Goal: Communication & Community: Answer question/provide support

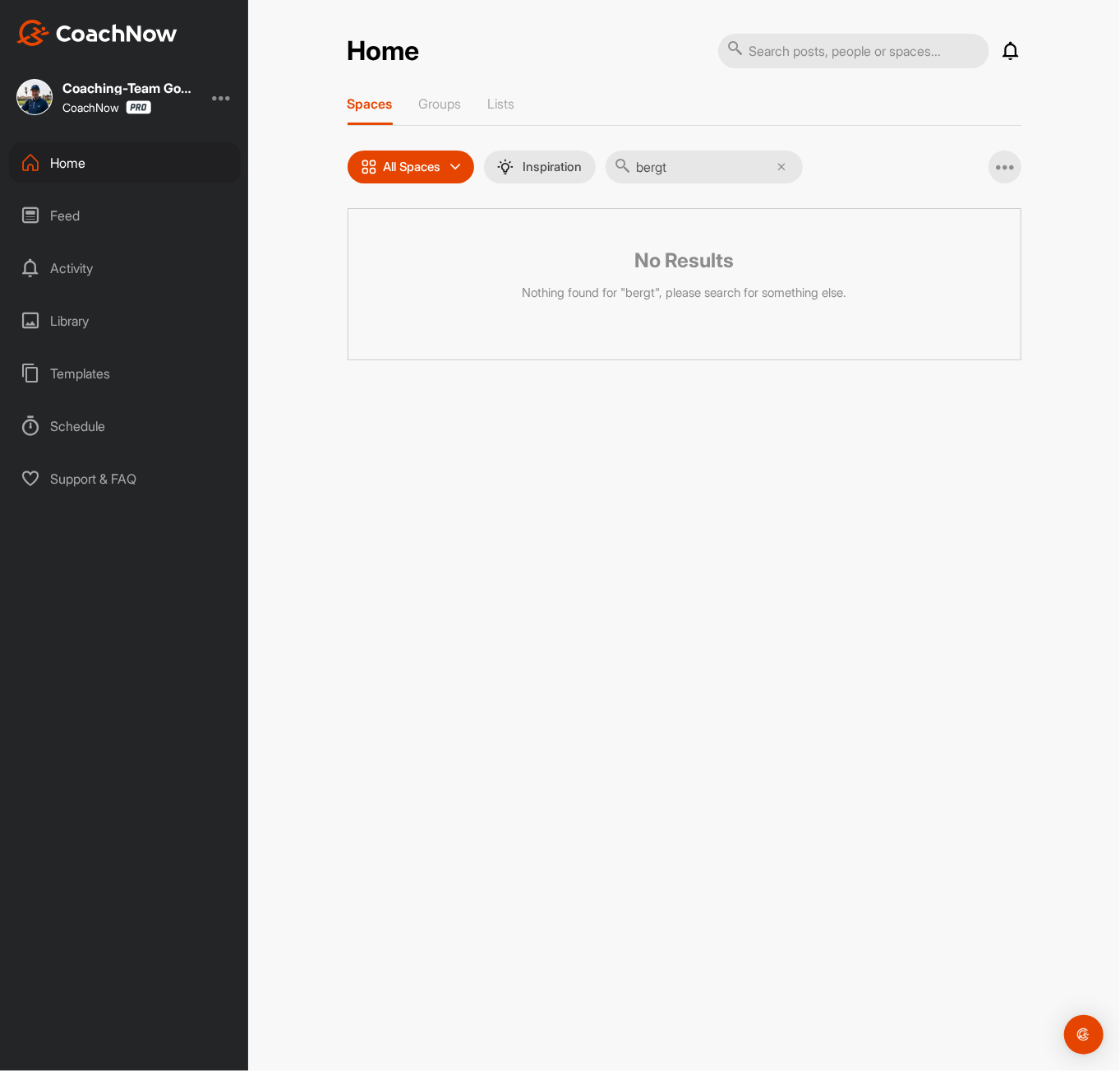
drag, startPoint x: 693, startPoint y: 169, endPoint x: 640, endPoint y: 167, distance: 53.0
click at [640, 167] on input "bergt" at bounding box center [704, 166] width 198 height 33
type input "raab"
click at [533, 257] on div "�(" at bounding box center [532, 251] width 85 height 85
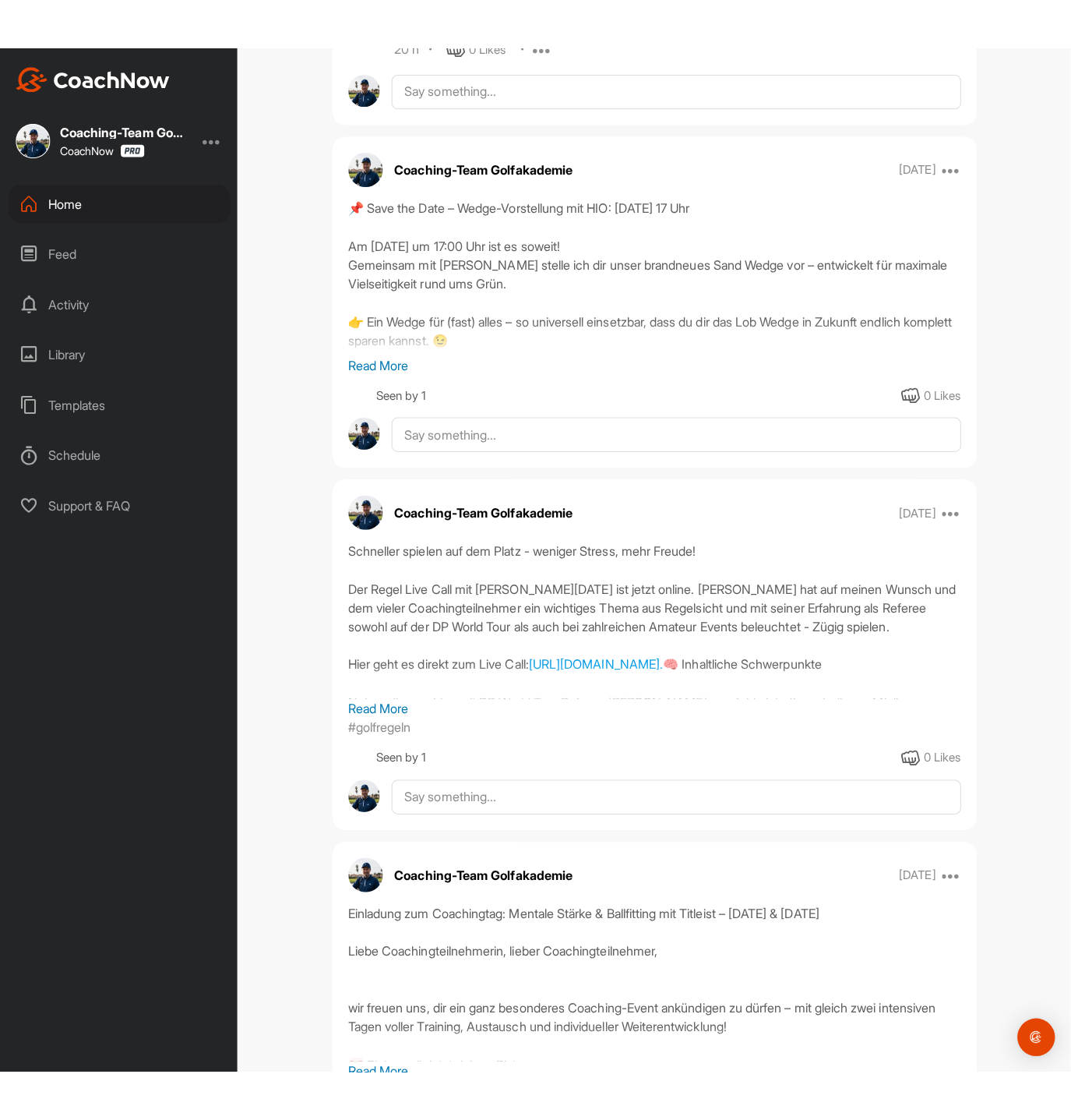
scroll to position [3794, 0]
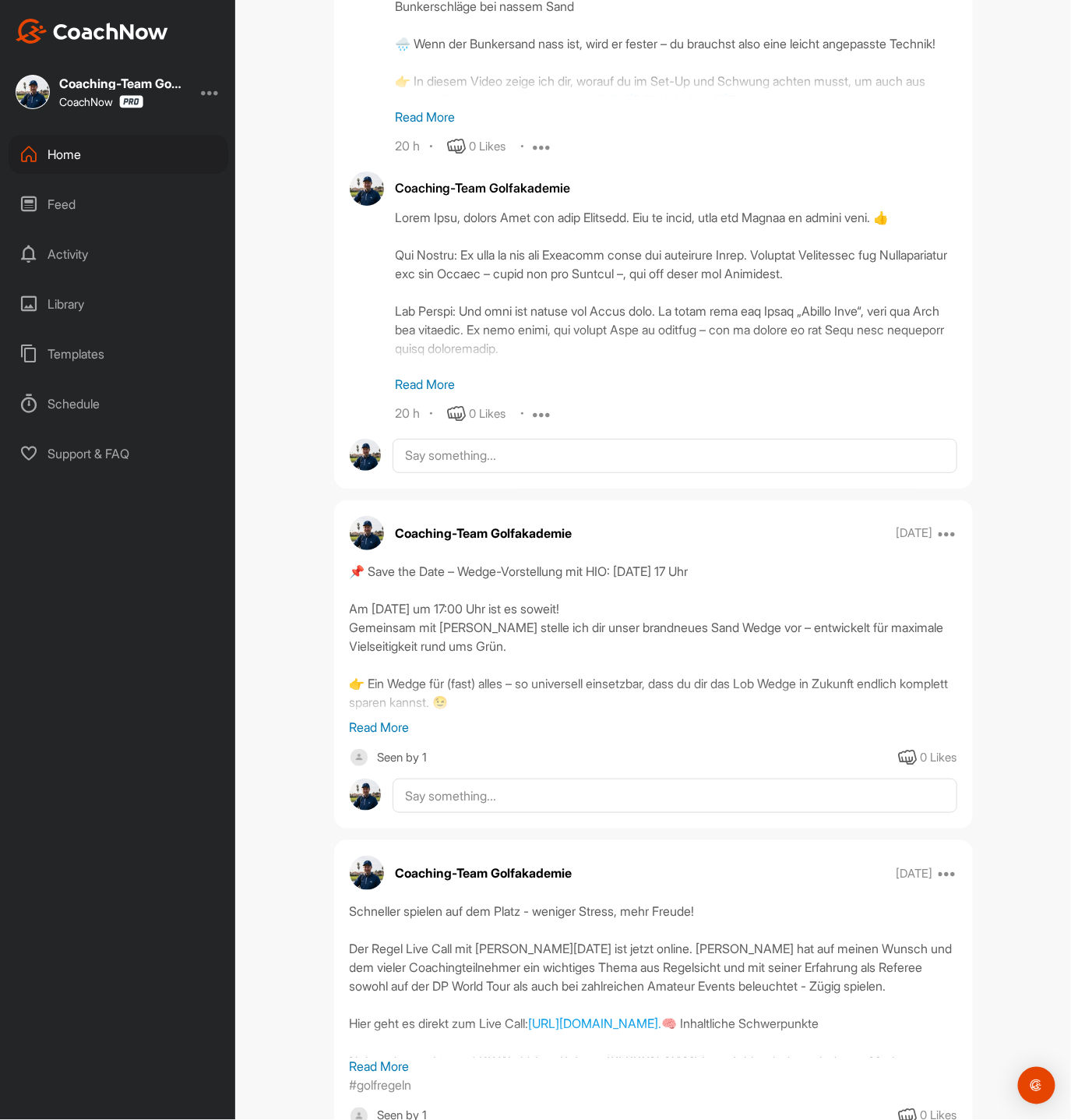
click at [86, 140] on div "Home" at bounding box center [118, 154] width 220 height 39
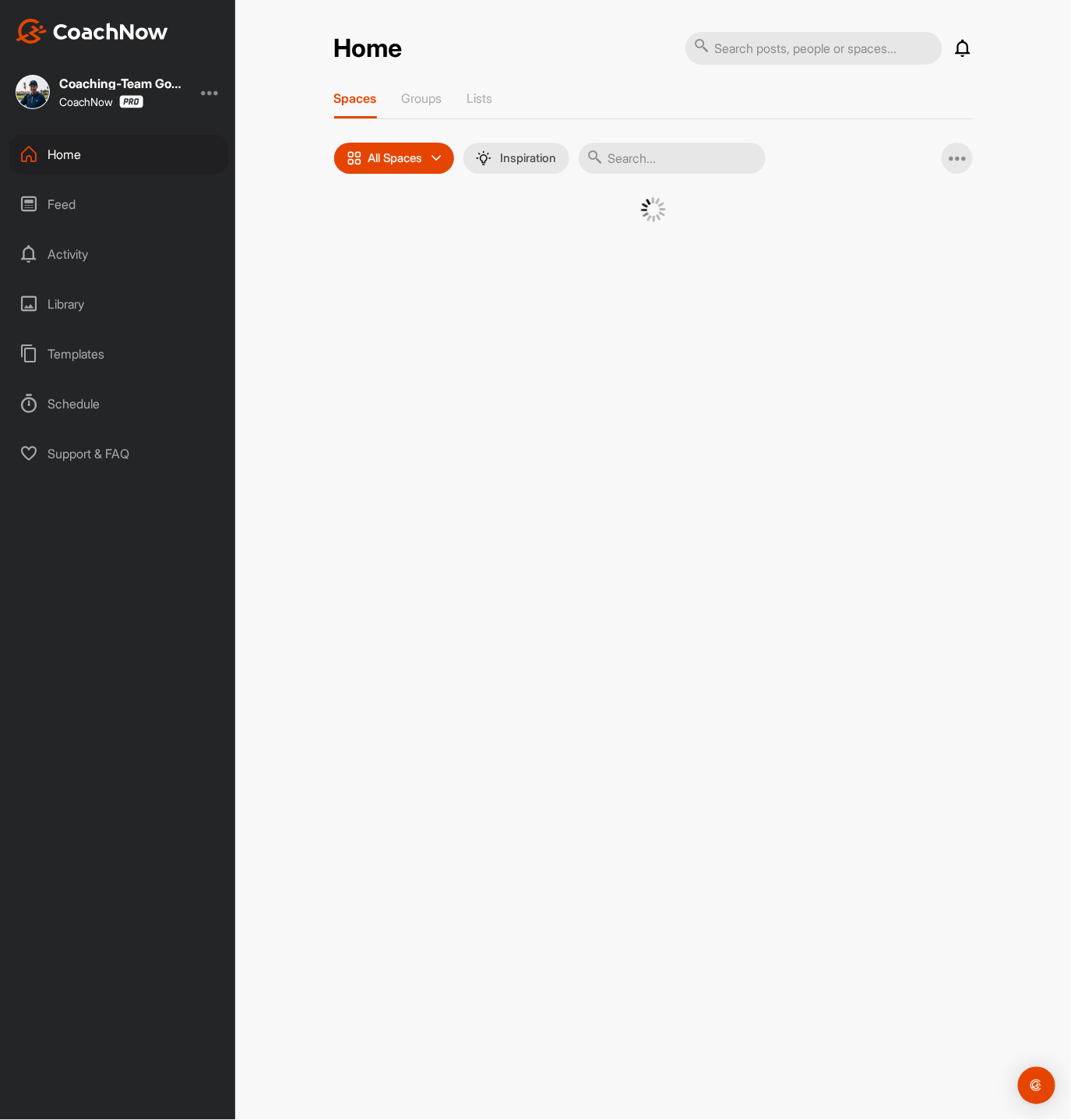
click at [675, 149] on input "text" at bounding box center [673, 158] width 187 height 32
type input "[PERSON_NAME]"
click at [506, 276] on div "�(" at bounding box center [508, 238] width 81 height 81
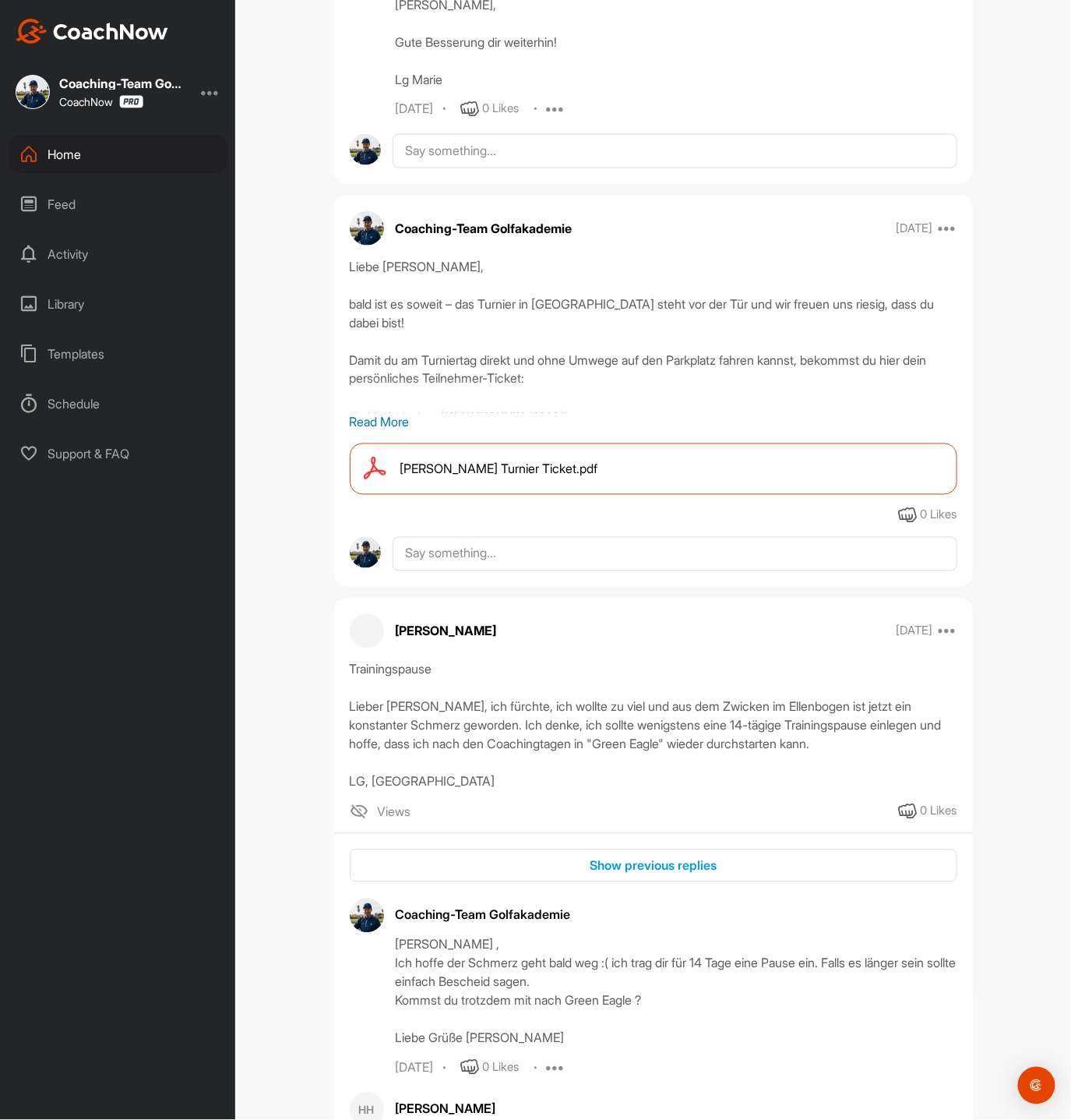
scroll to position [2622, 0]
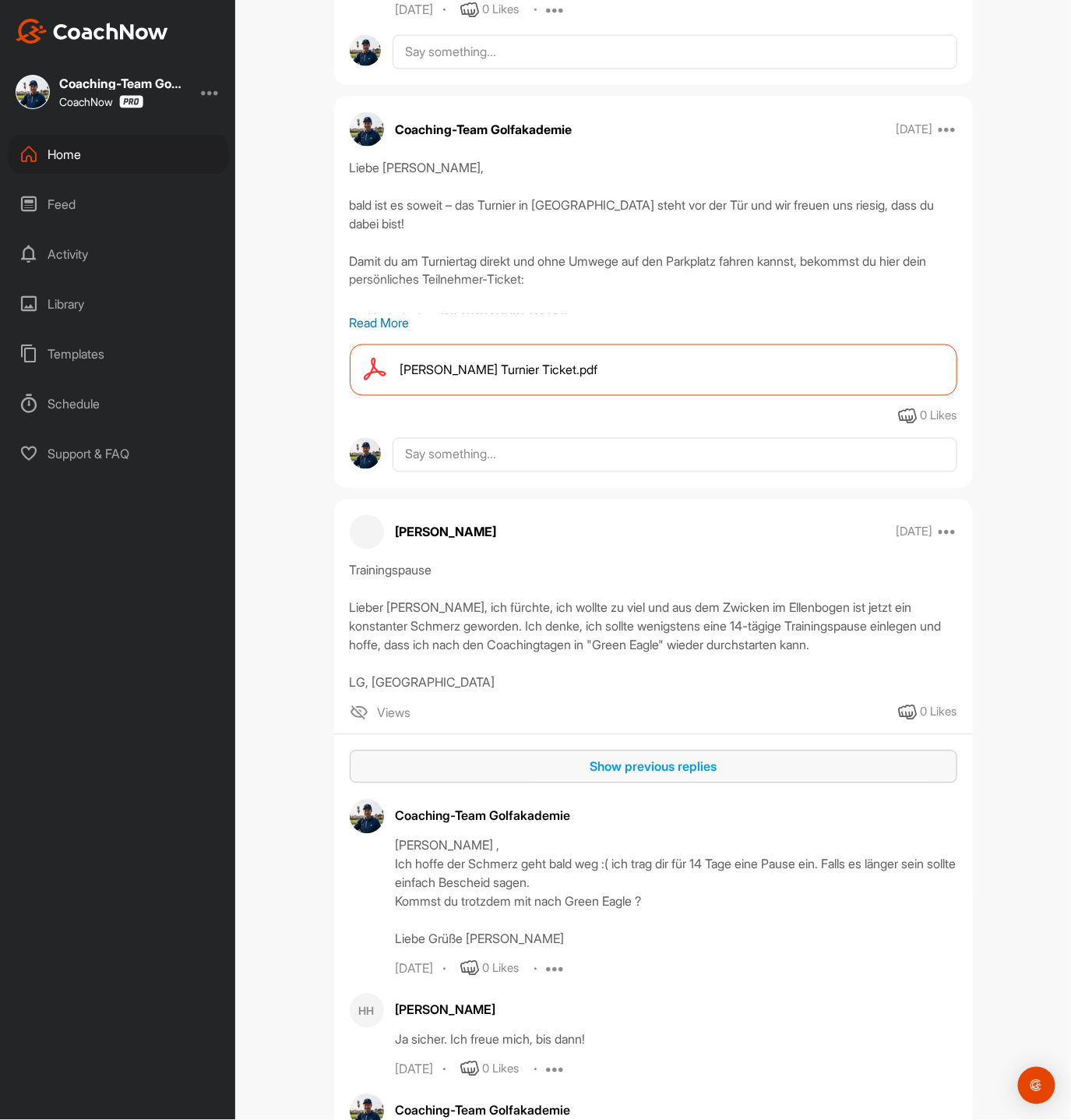
click at [651, 758] on div "Show previous replies" at bounding box center [654, 767] width 583 height 19
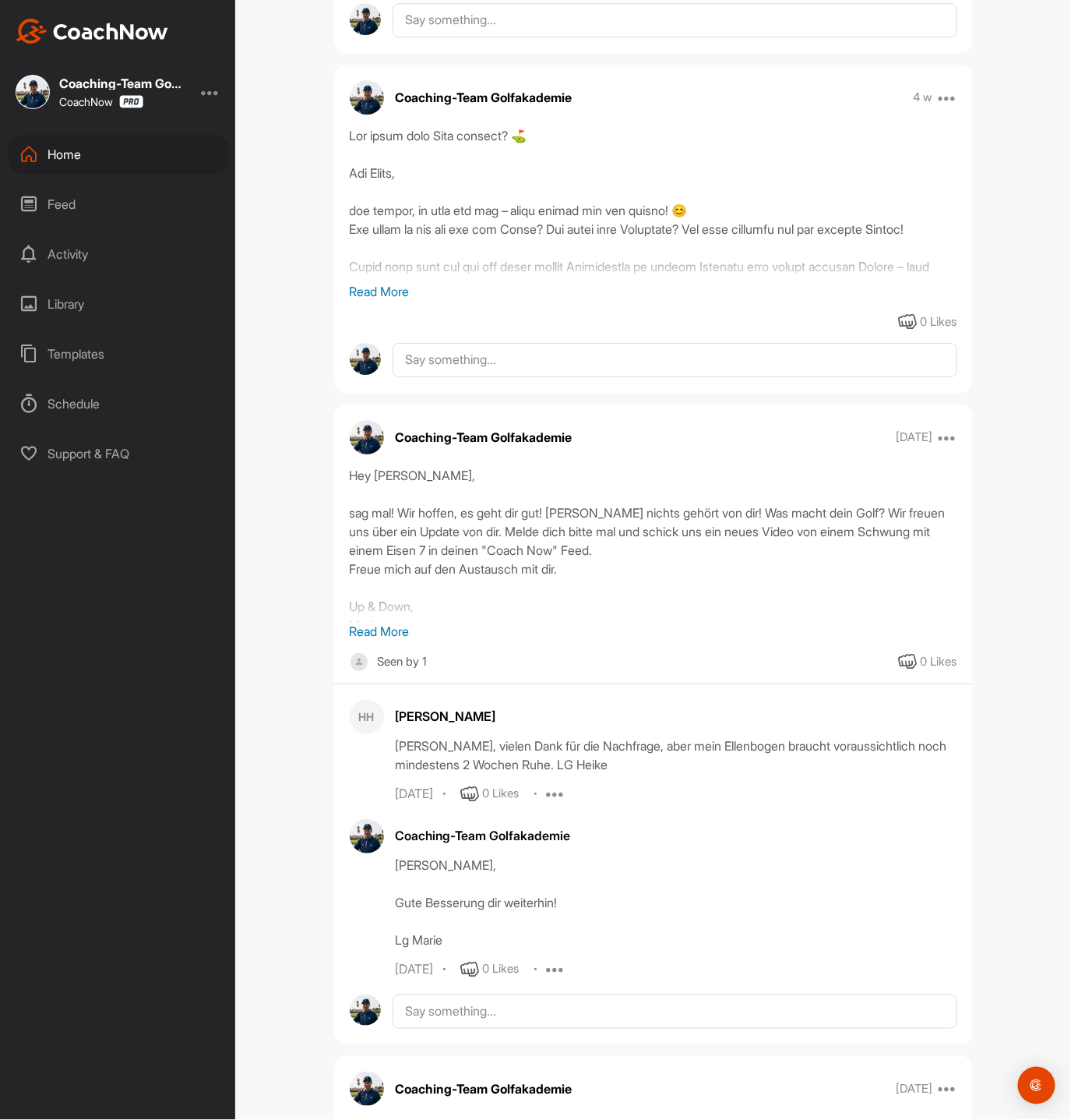
scroll to position [1663, 0]
click at [89, 146] on div "Home" at bounding box center [118, 154] width 220 height 39
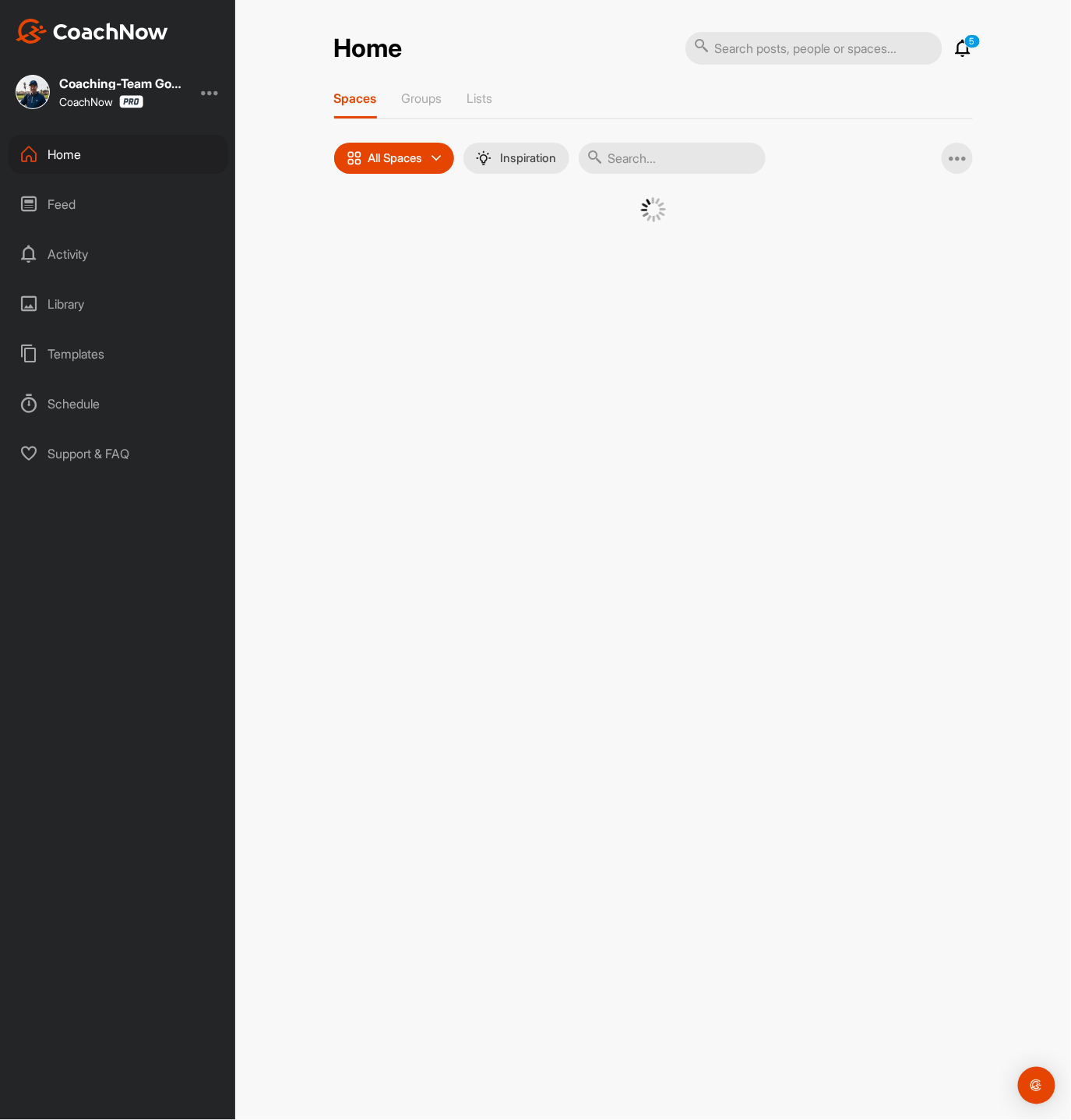
click at [660, 164] on input "text" at bounding box center [673, 158] width 187 height 32
type input "betge"
click at [518, 244] on div "�(" at bounding box center [508, 238] width 81 height 81
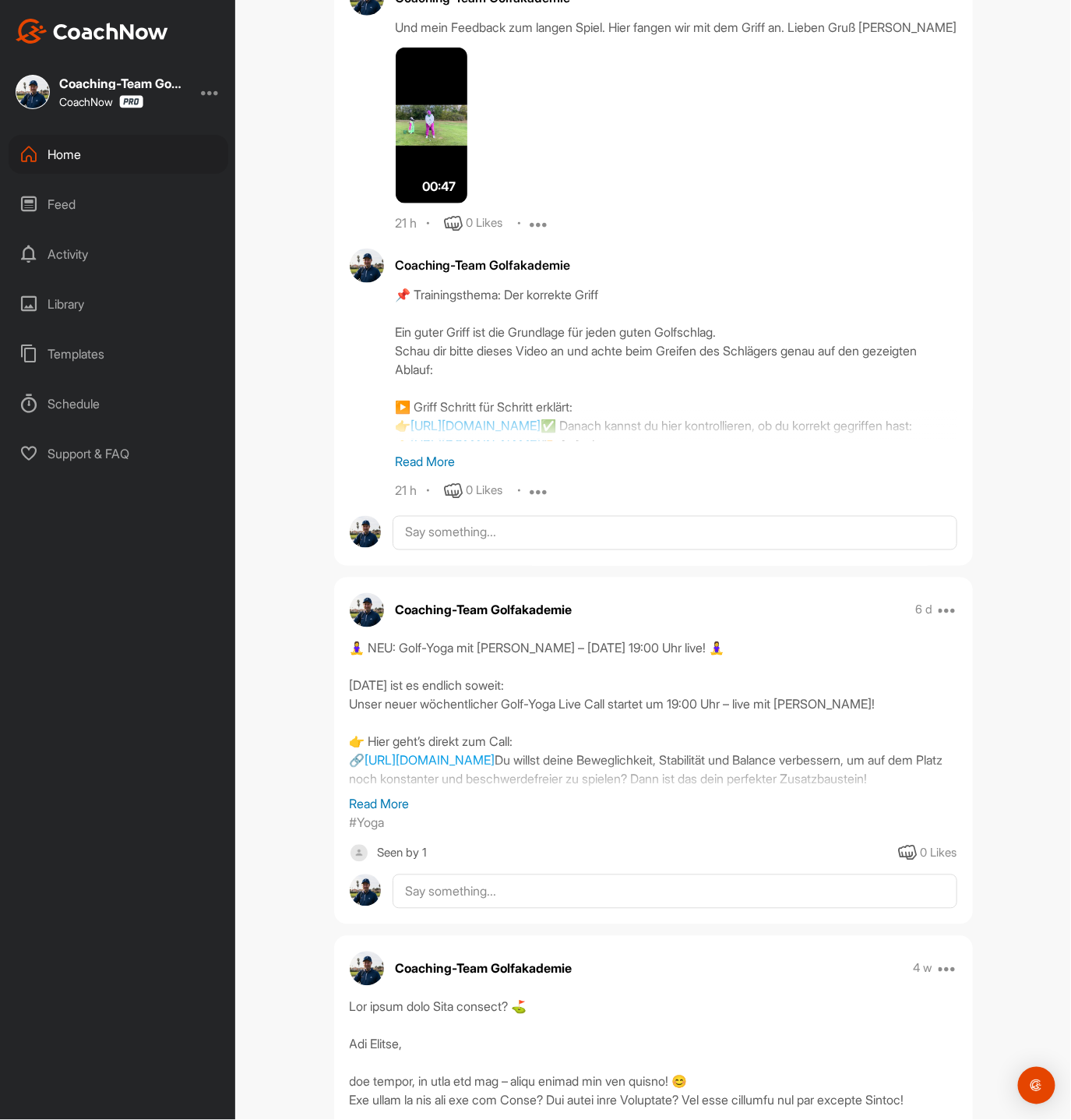
scroll to position [2374, 0]
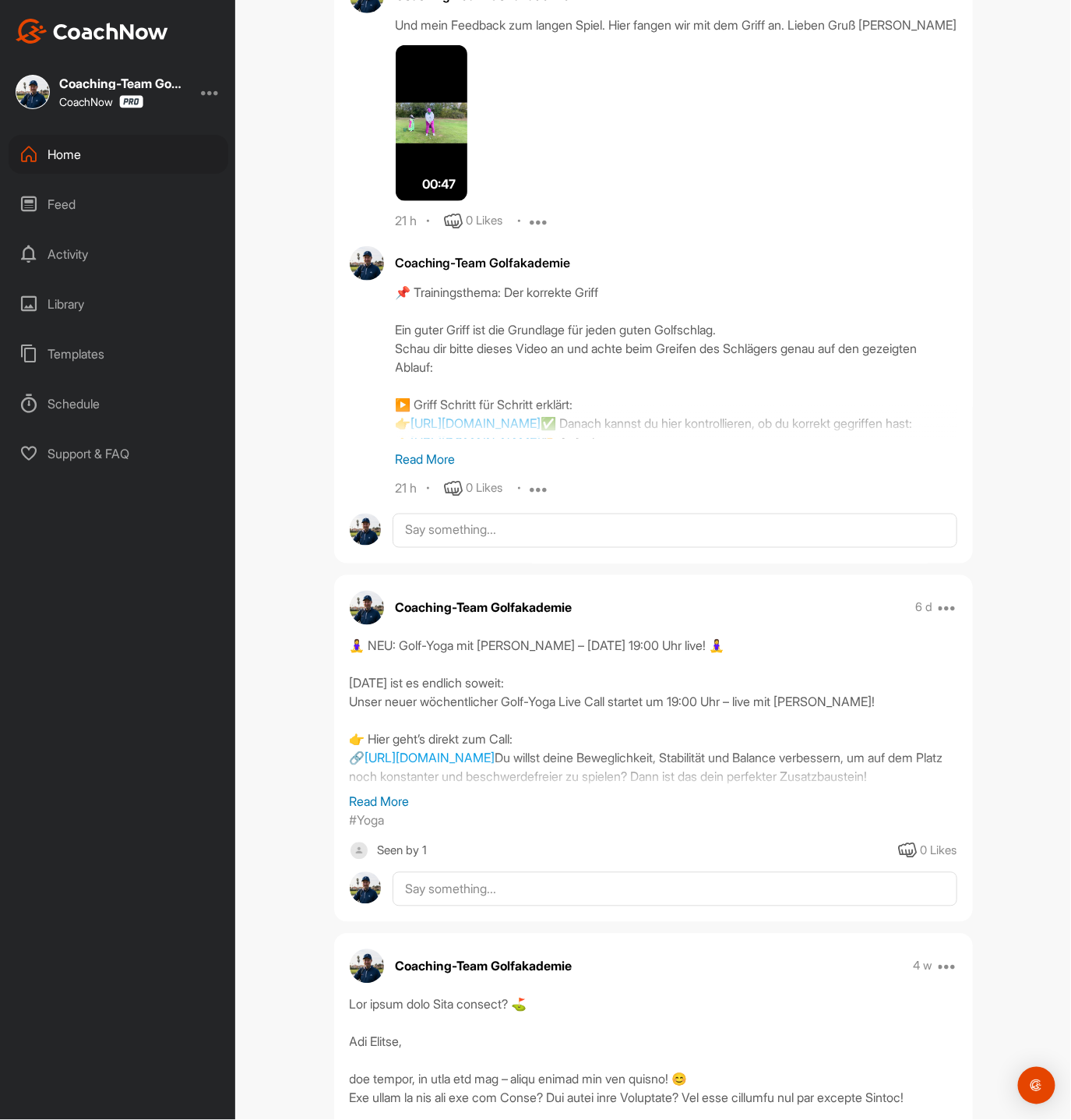
drag, startPoint x: 924, startPoint y: 221, endPoint x: 825, endPoint y: 154, distance: 119.5
click at [825, 154] on div "Show previous replies Coaching-Team Golfakademie Chippen – Die richtige Technik…" at bounding box center [654, 80] width 639 height 836
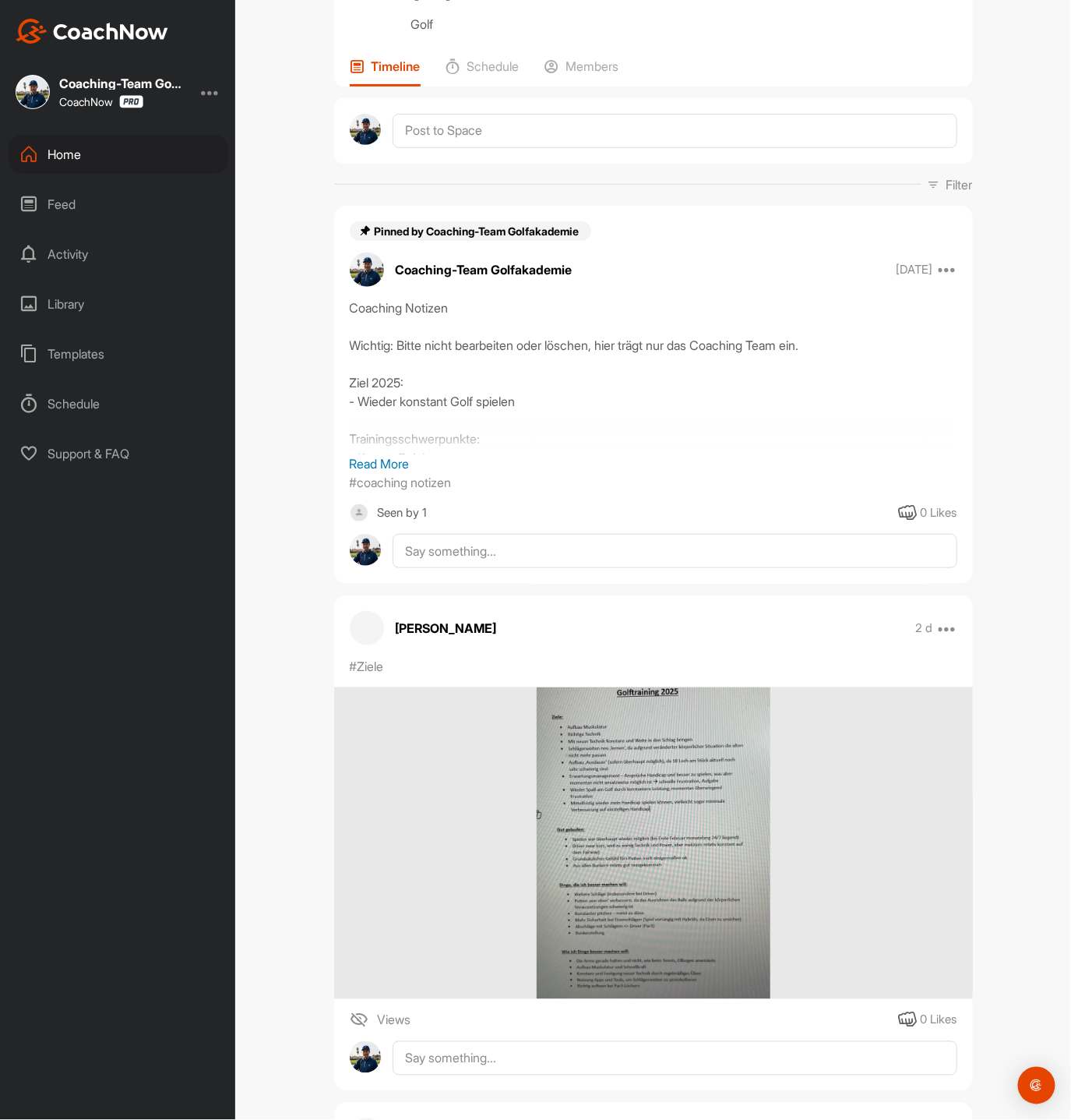
scroll to position [0, 0]
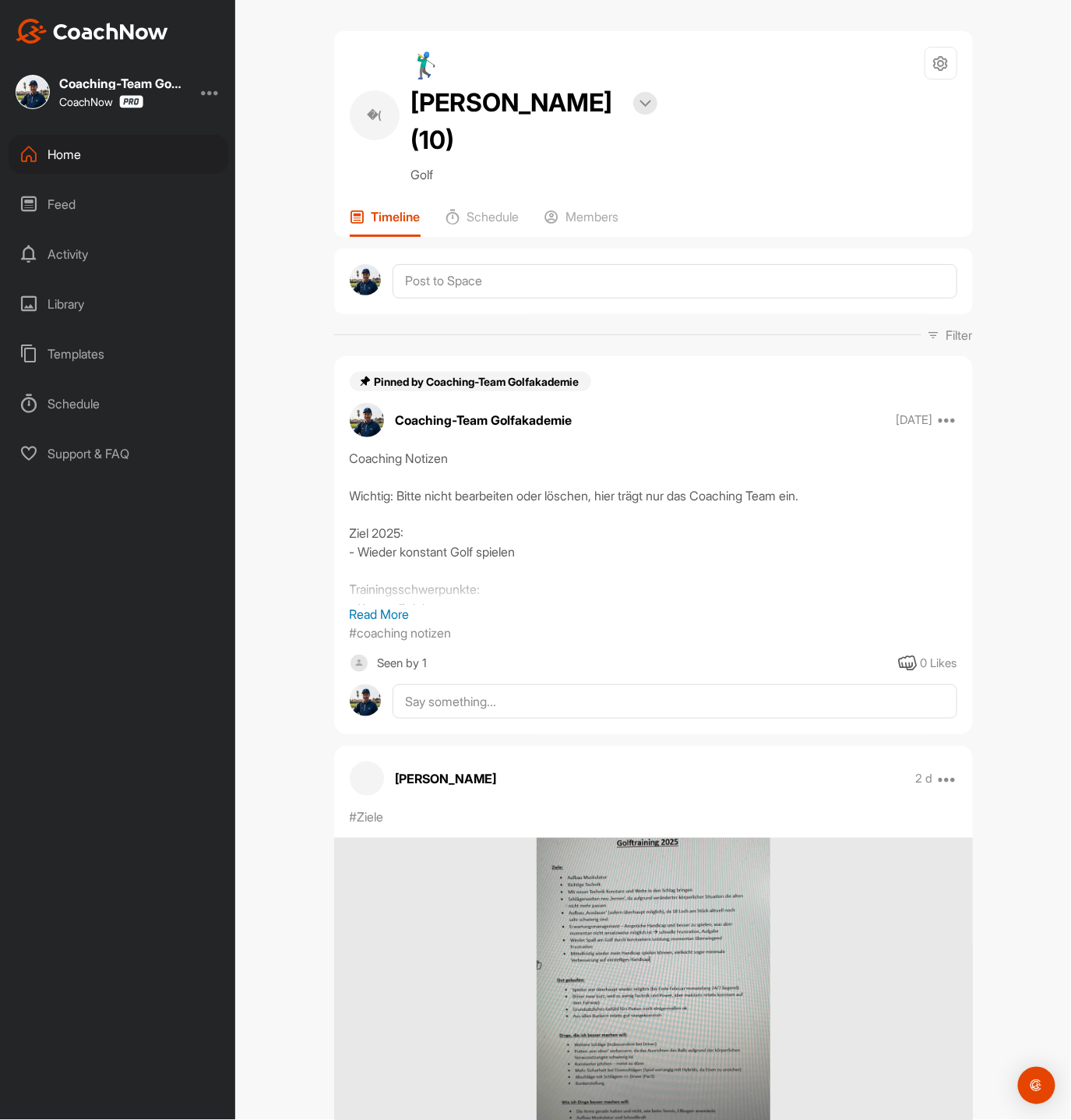
click at [69, 148] on div "Home" at bounding box center [118, 154] width 220 height 39
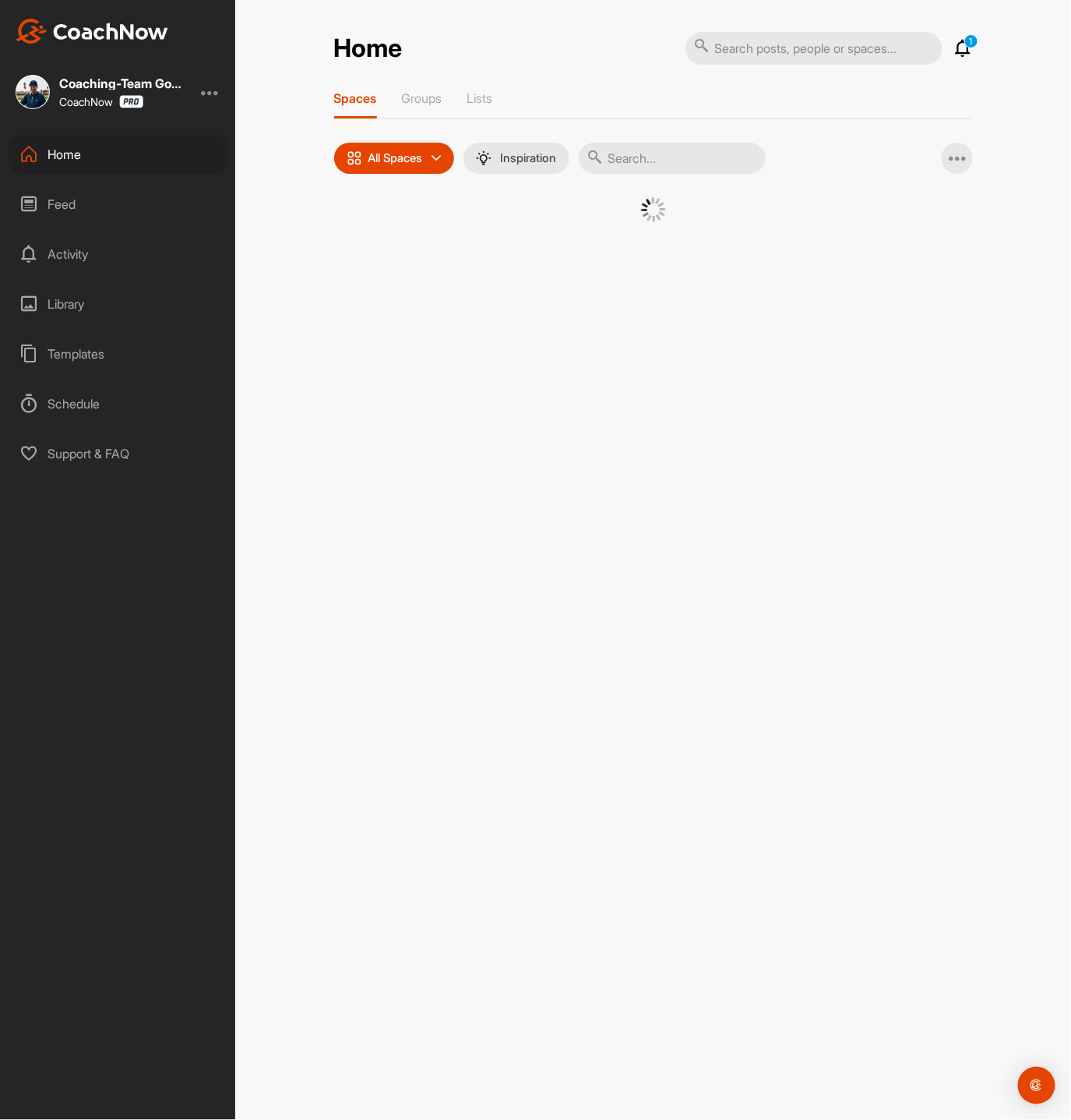
click at [647, 154] on input "text" at bounding box center [673, 158] width 187 height 32
type input "bergt"
click at [661, 275] on div "�(" at bounding box center [649, 238] width 81 height 81
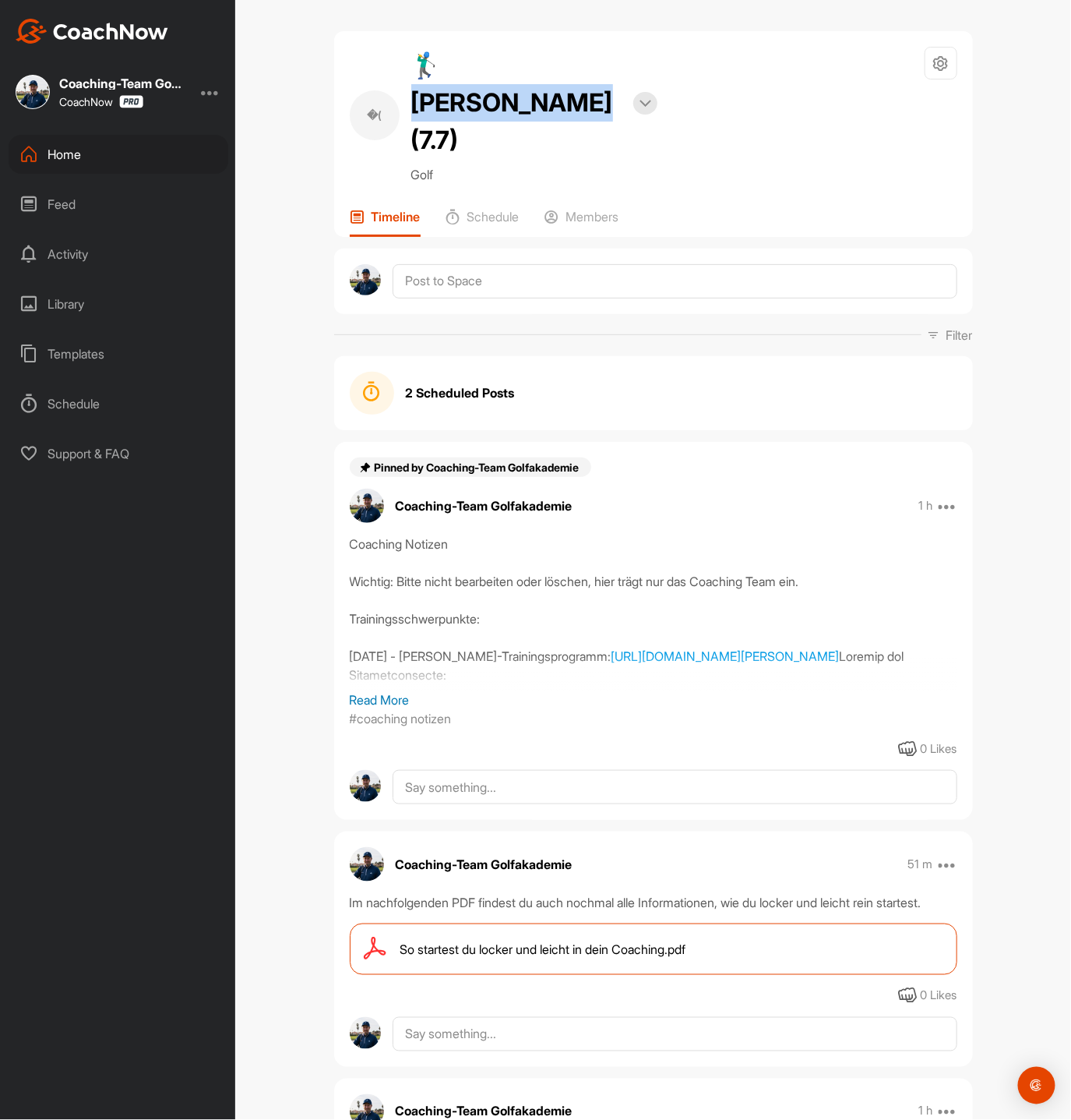
drag, startPoint x: 586, startPoint y: 60, endPoint x: 444, endPoint y: 62, distance: 142.0
click at [444, 62] on h2 "🏌‍♂ [PERSON_NAME] (7.7)" at bounding box center [516, 103] width 210 height 112
copy h2 "hilipp Bergt"
click at [89, 151] on div "Home" at bounding box center [118, 154] width 220 height 39
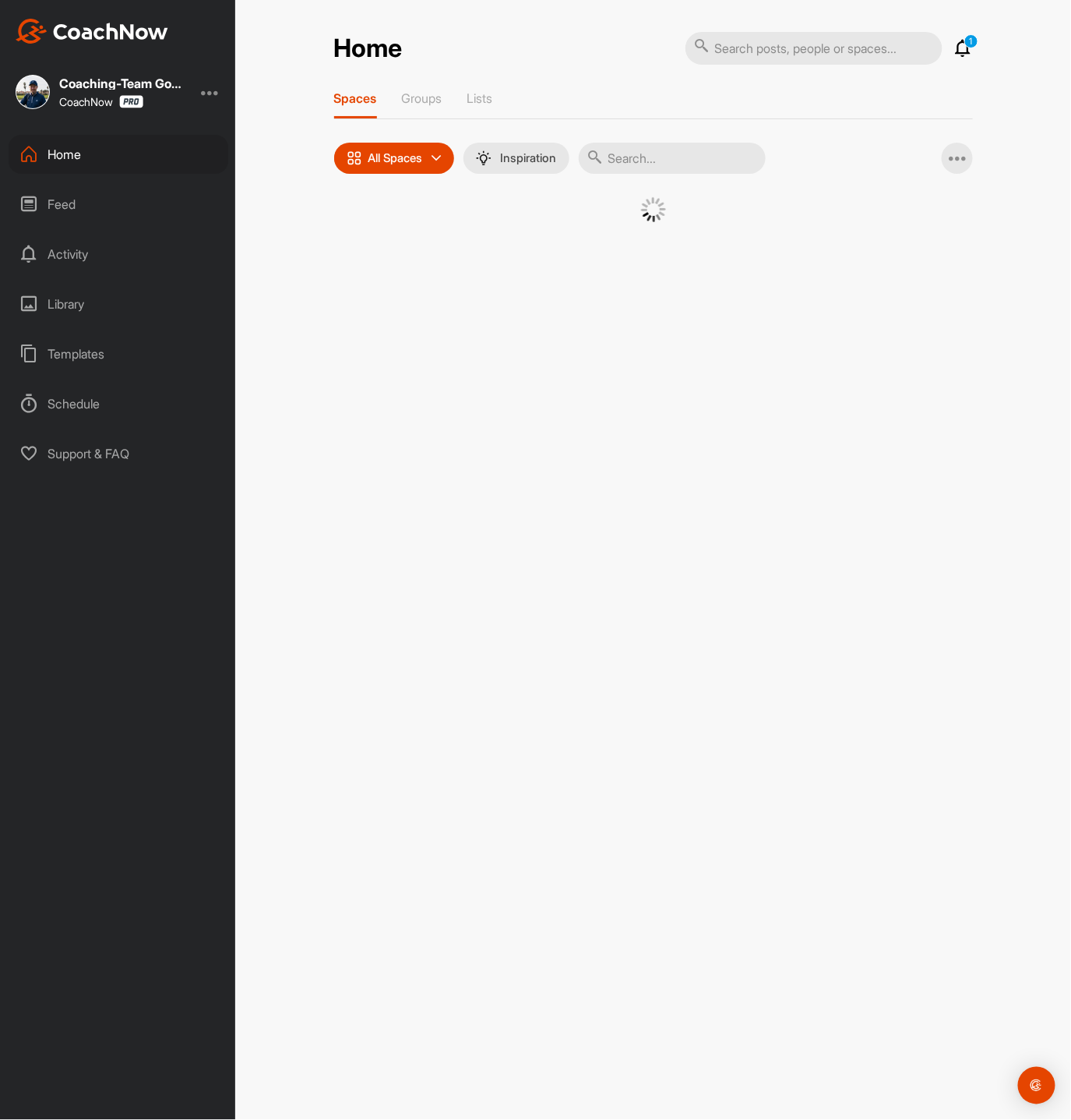
click at [679, 159] on input "text" at bounding box center [673, 158] width 187 height 32
paste input "[PERSON_NAME]"
type input "[PERSON_NAME]"
click at [505, 251] on div "�(" at bounding box center [508, 238] width 81 height 81
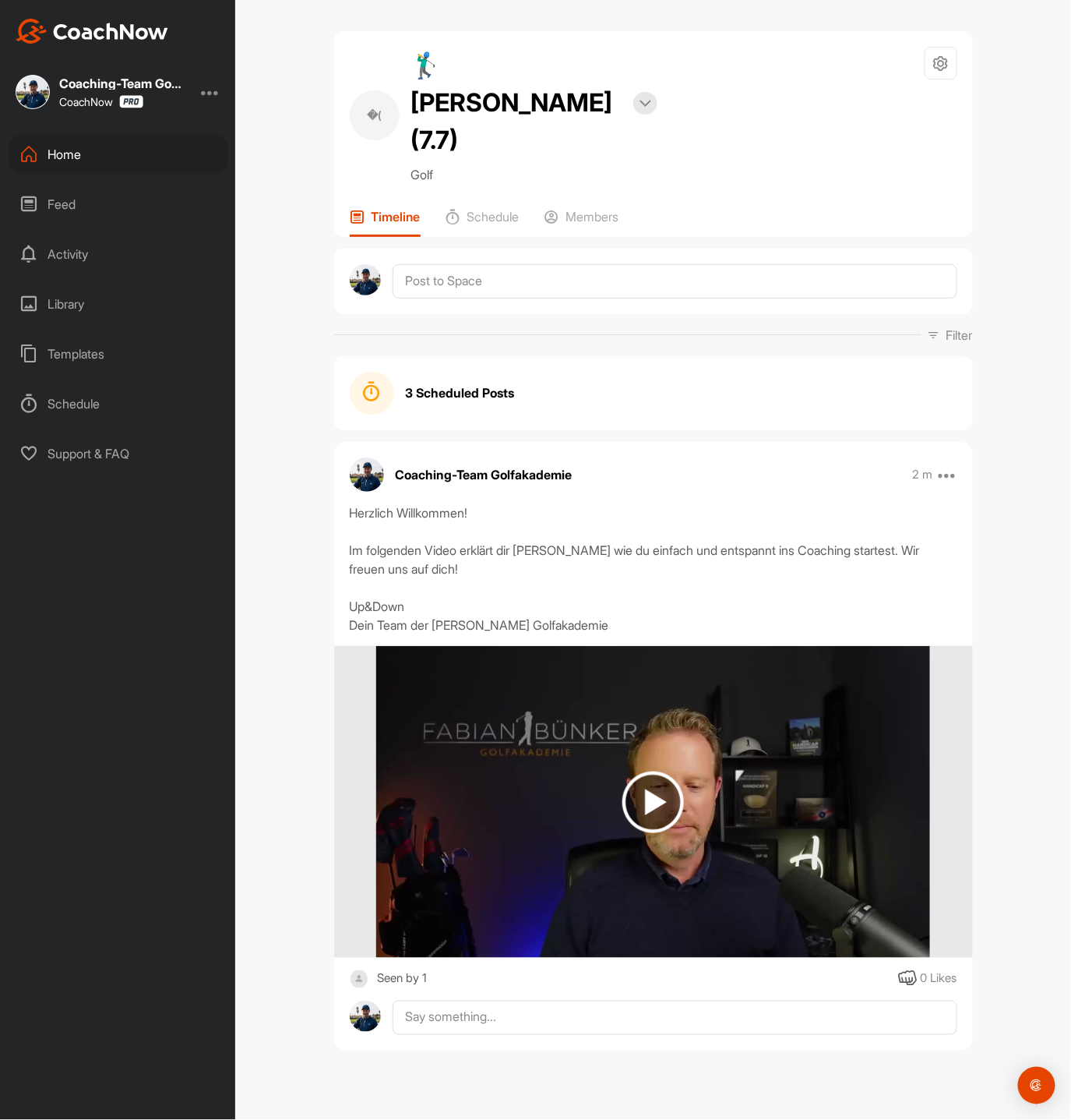
click at [86, 154] on div "Home" at bounding box center [118, 154] width 220 height 39
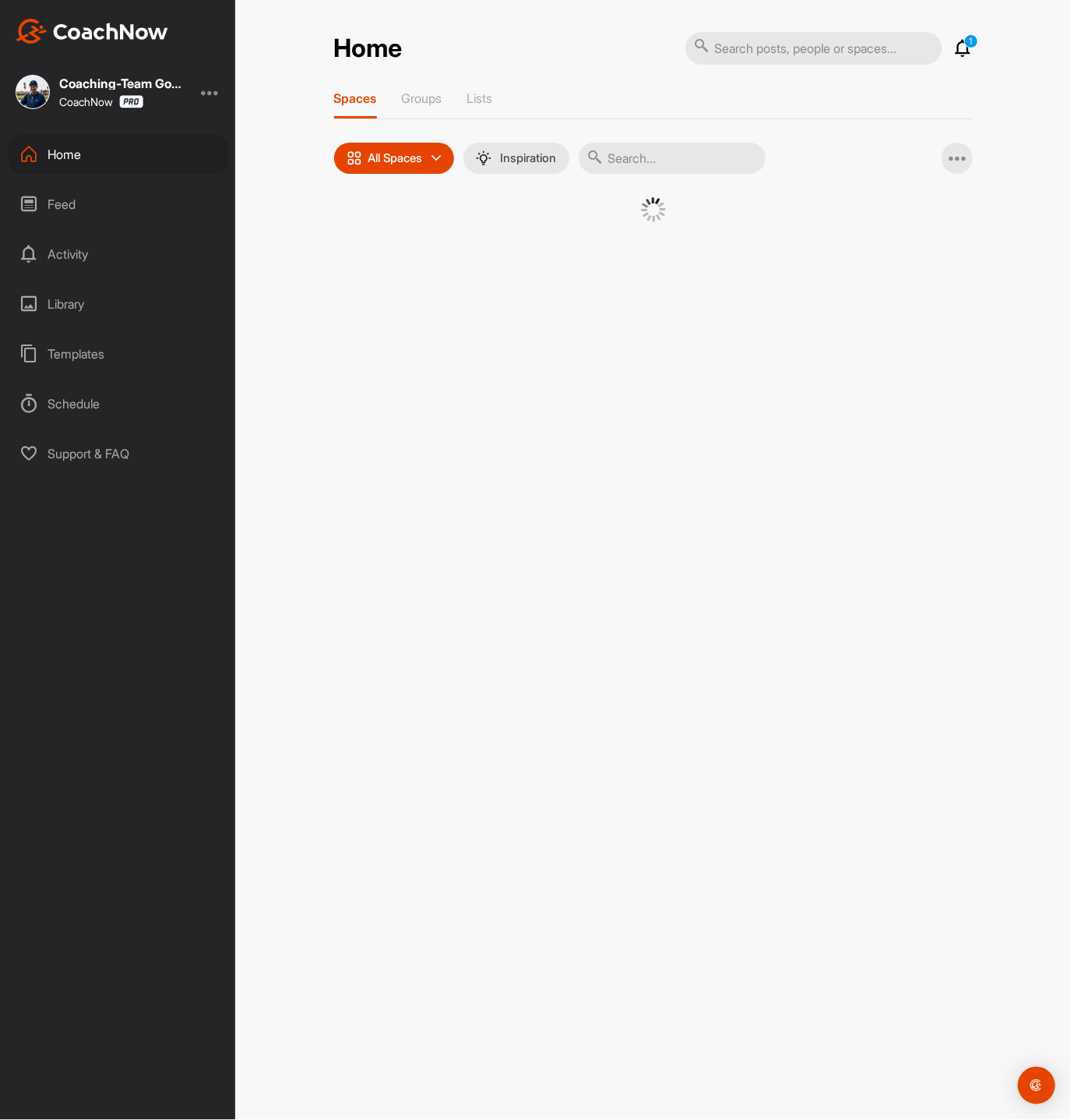
click at [639, 146] on input "text" at bounding box center [673, 158] width 187 height 32
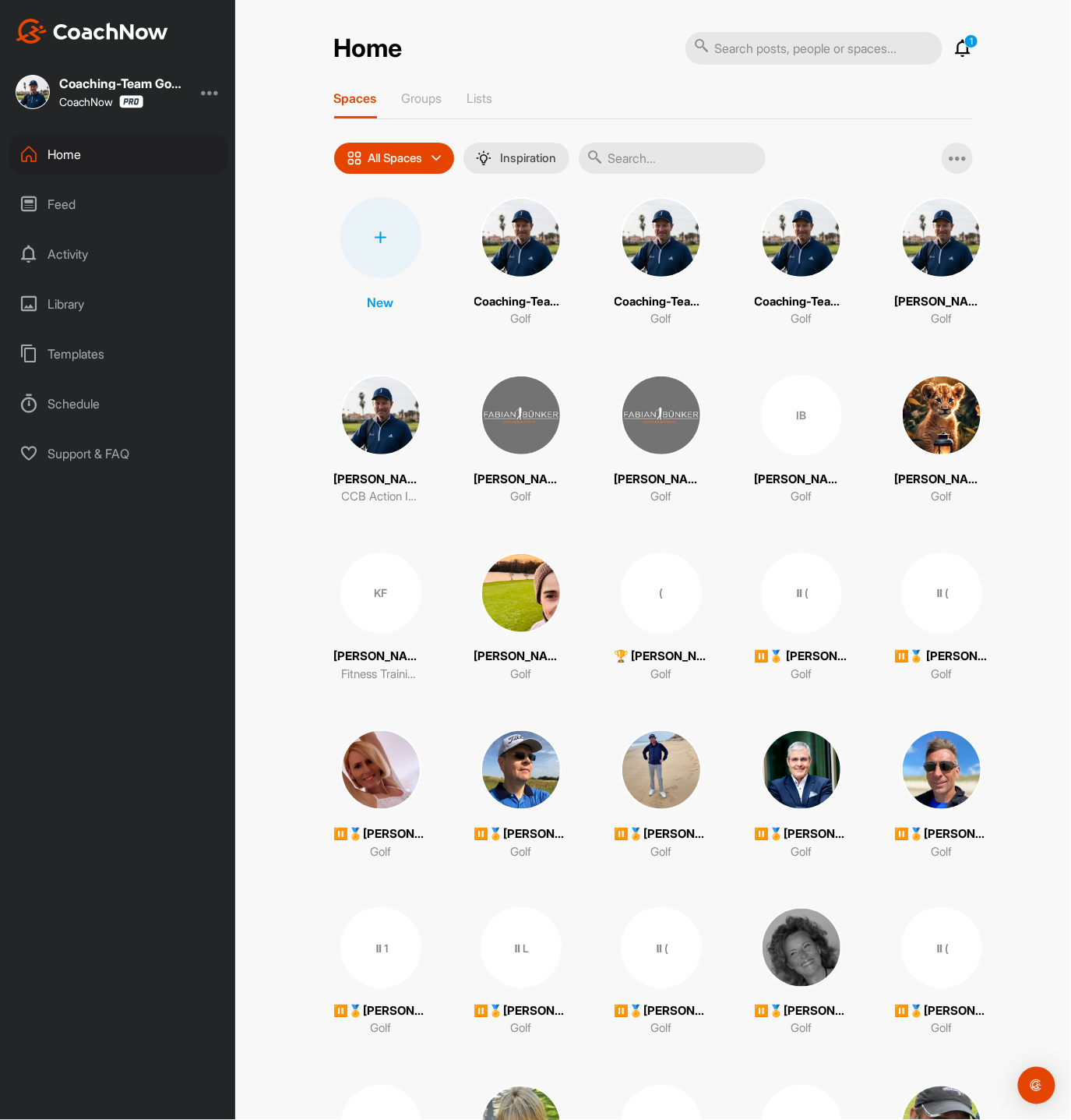
paste input "[PERSON_NAME]"
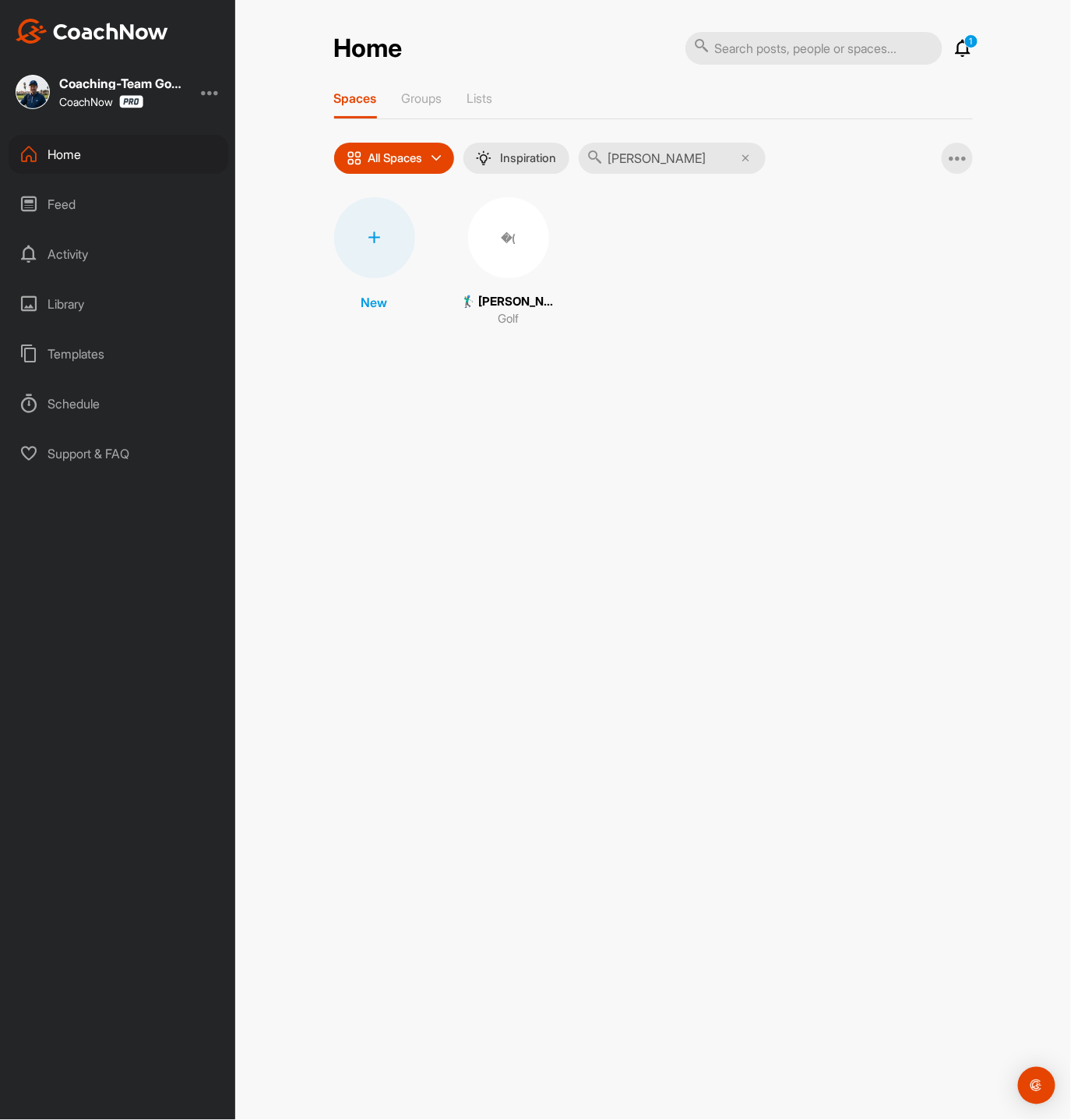
type input "[PERSON_NAME]"
click at [505, 253] on div "�(" at bounding box center [508, 238] width 81 height 81
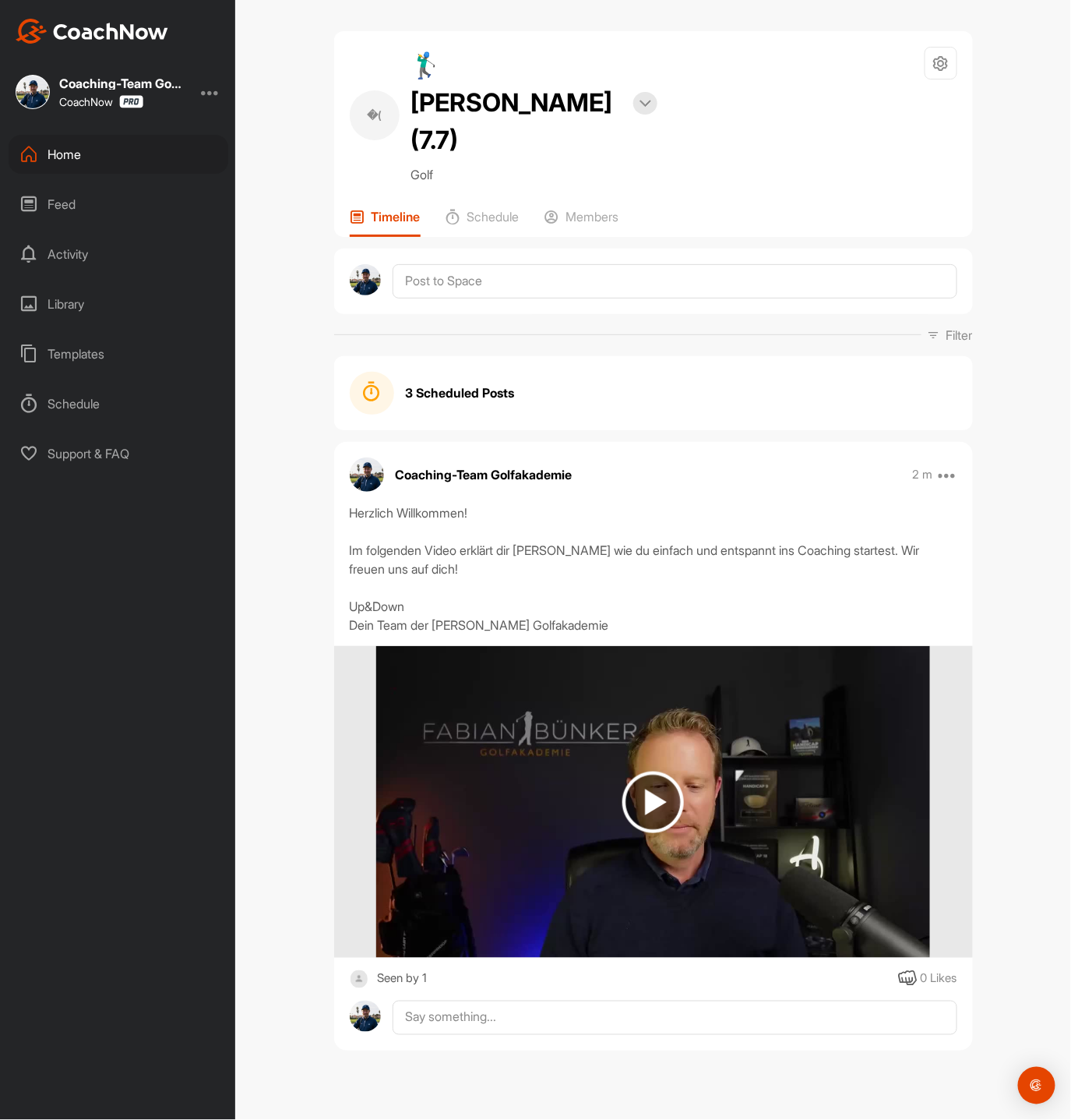
click at [54, 164] on div "Home" at bounding box center [118, 154] width 220 height 39
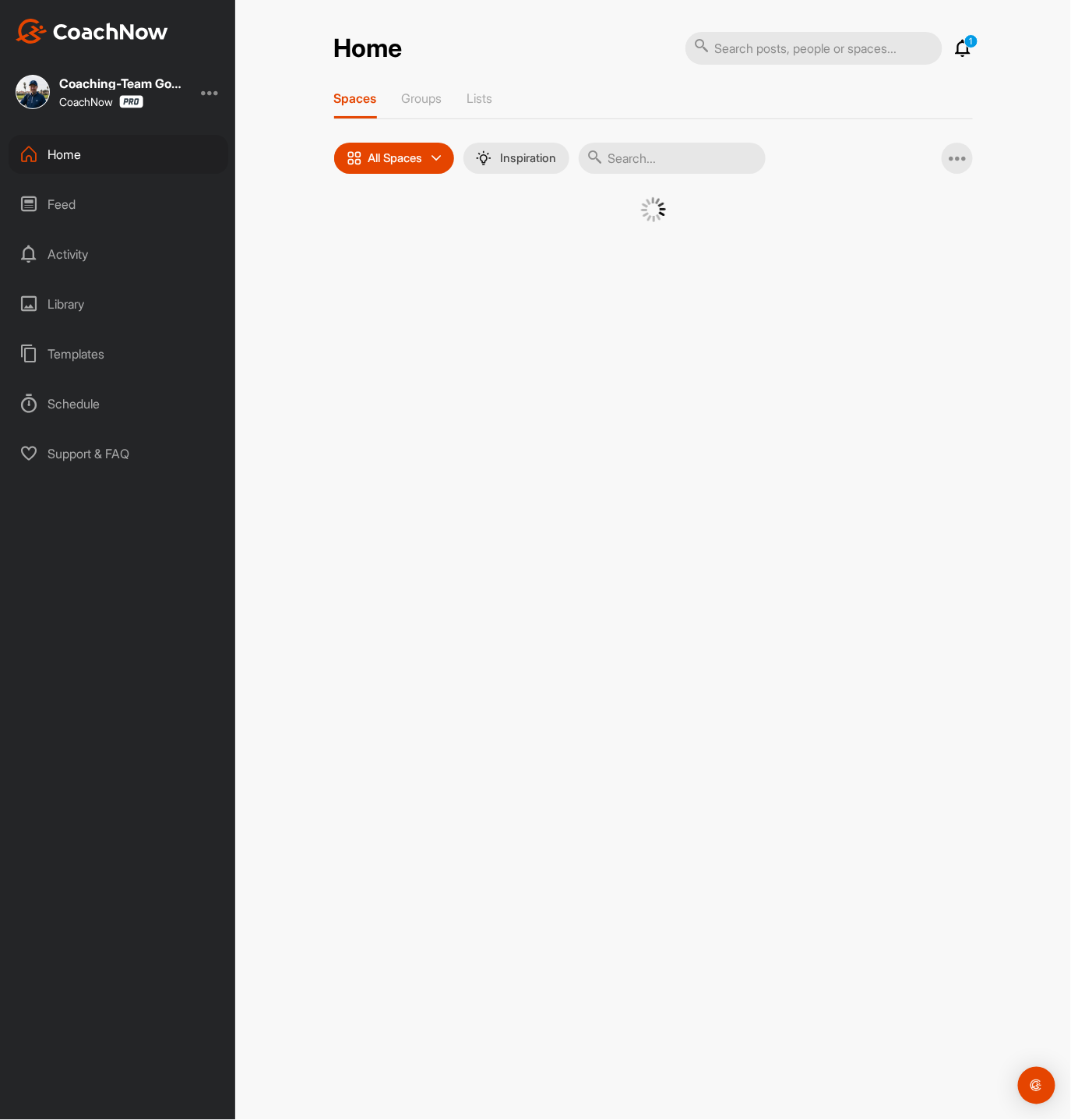
click at [733, 168] on input "text" at bounding box center [673, 158] width 187 height 32
type input "bergt"
click at [624, 447] on div "Home 1 Notifications Invitations [DATE] PB [PERSON_NAME] joined space 1 m • 🏌‍♂…" at bounding box center [653, 560] width 836 height 1120
click at [513, 311] on p "Golf" at bounding box center [508, 319] width 21 height 18
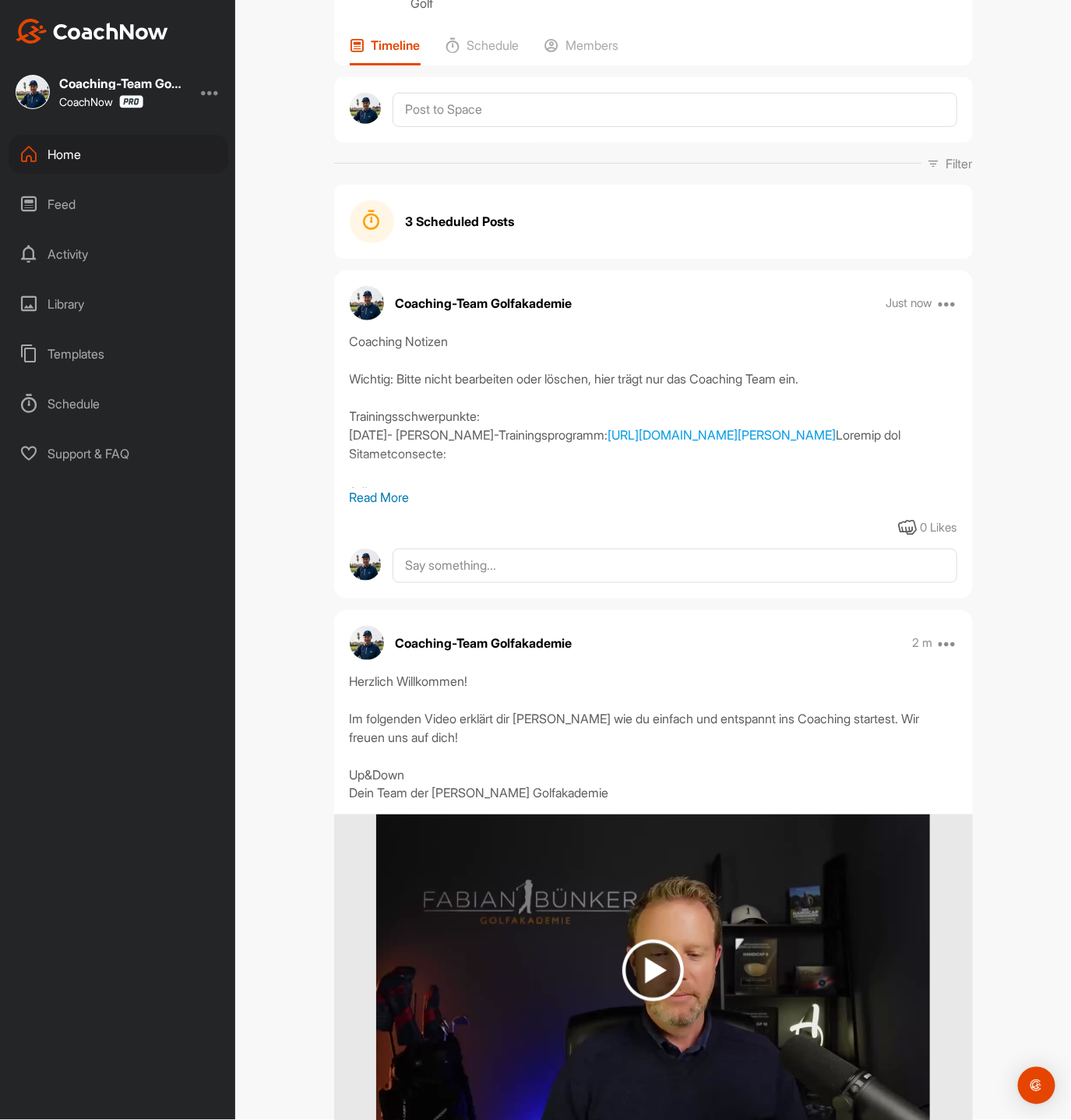
scroll to position [279, 0]
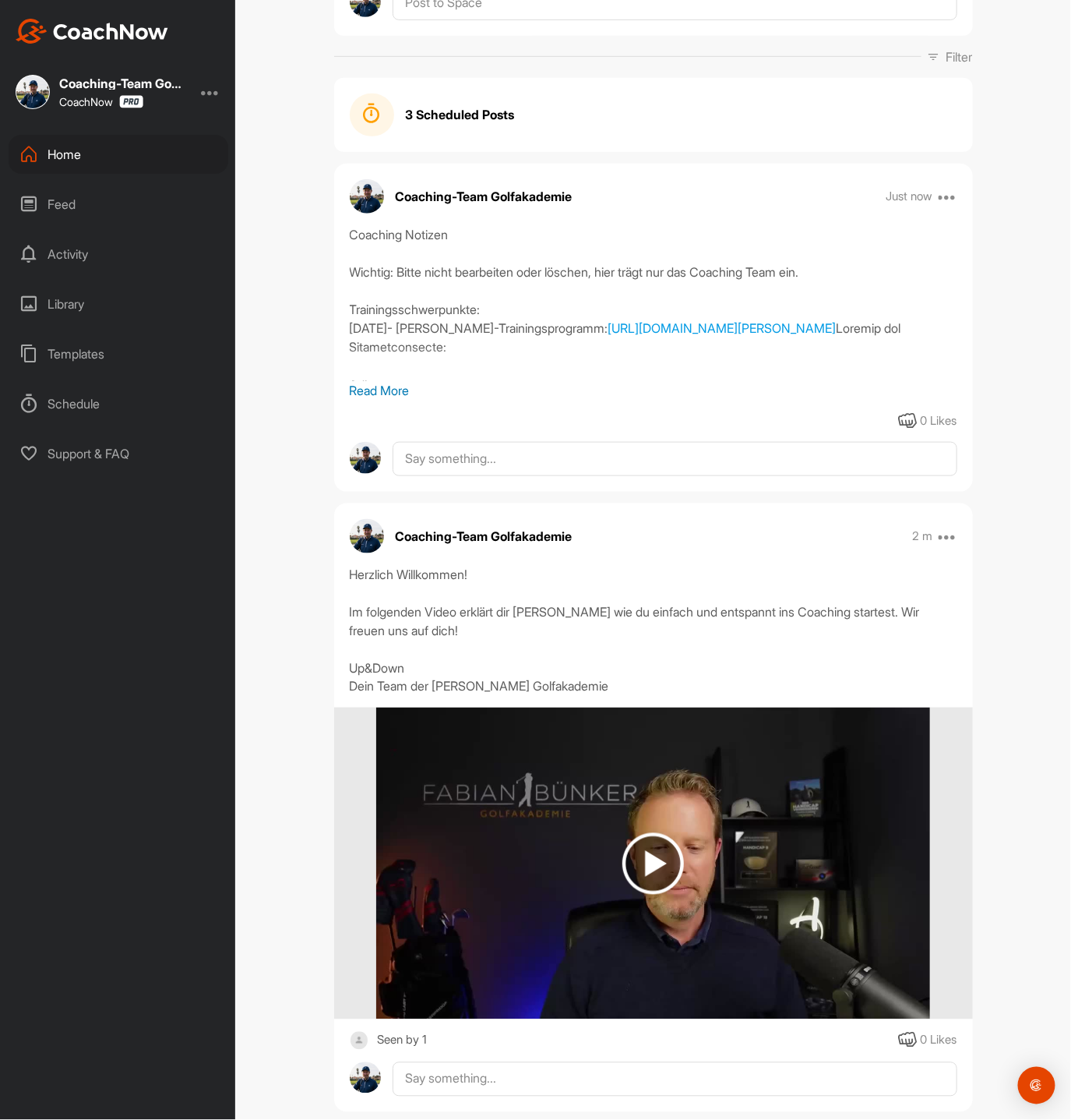
click at [388, 382] on p "Read More" at bounding box center [654, 391] width 608 height 19
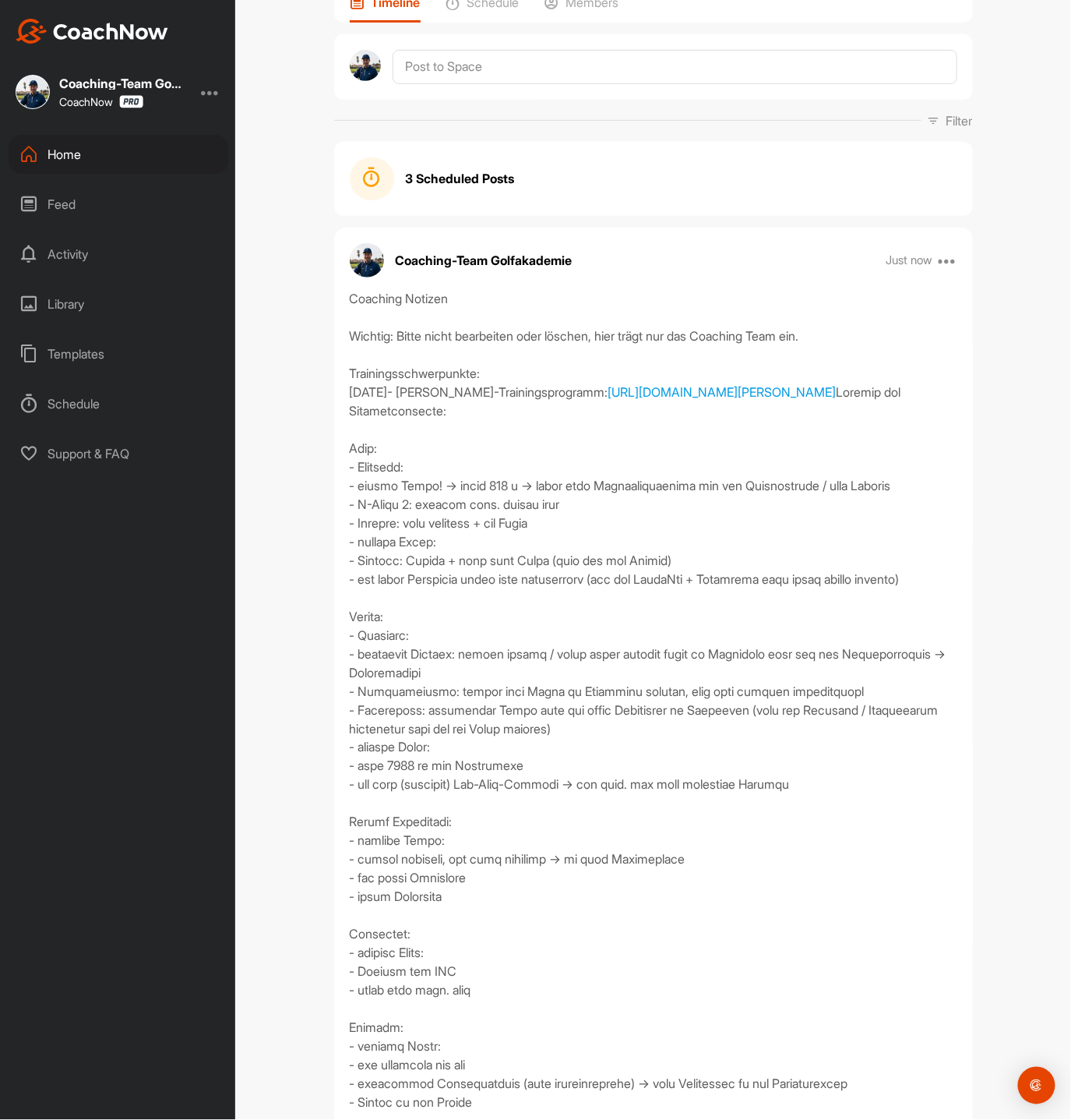
scroll to position [0, 0]
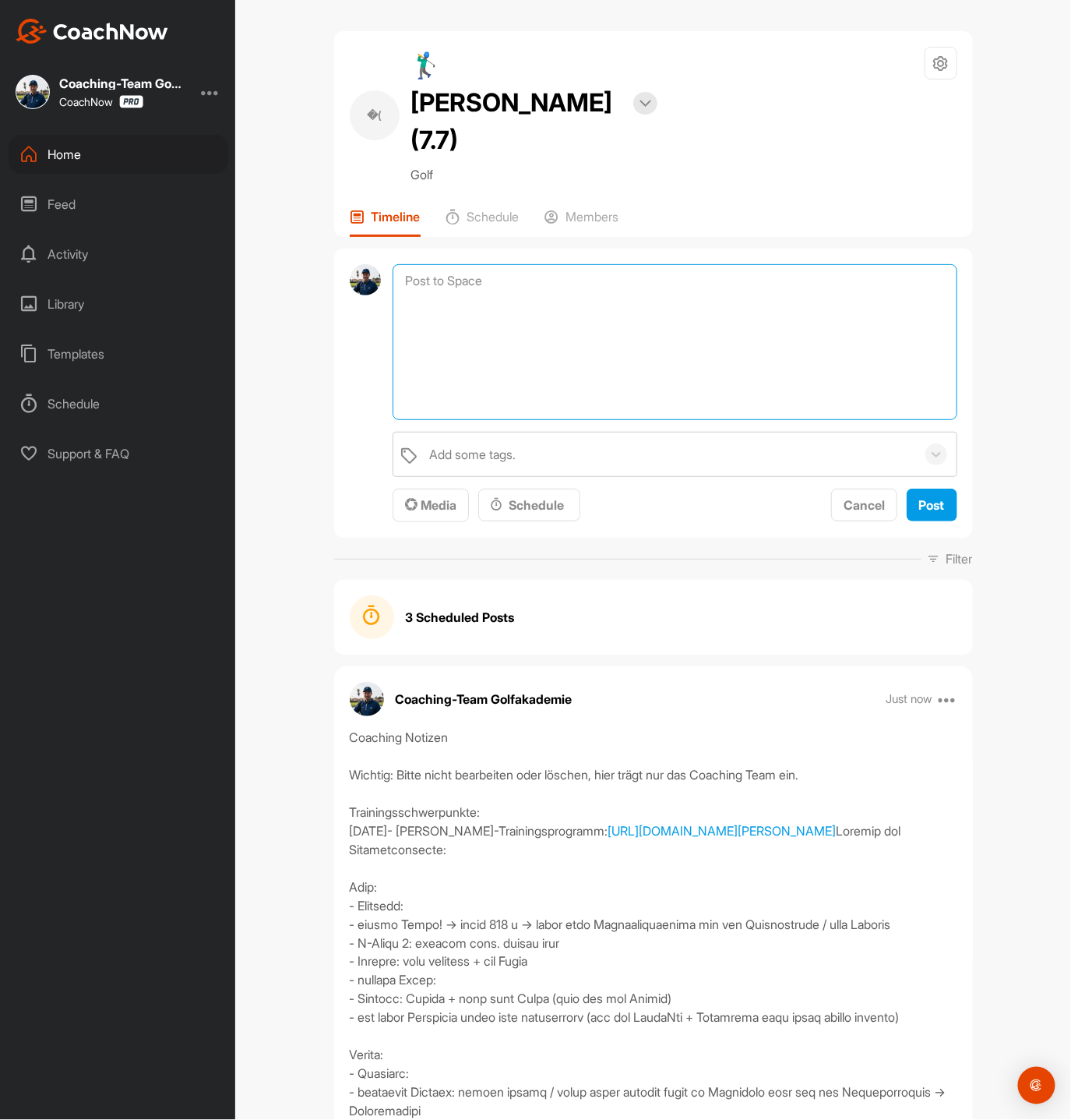
click at [479, 264] on textarea at bounding box center [674, 342] width 564 height 156
paste textarea "[PERSON_NAME], herzlich willkommen im Handicap Coaching. Poste in diesem 1:1 Ka…"
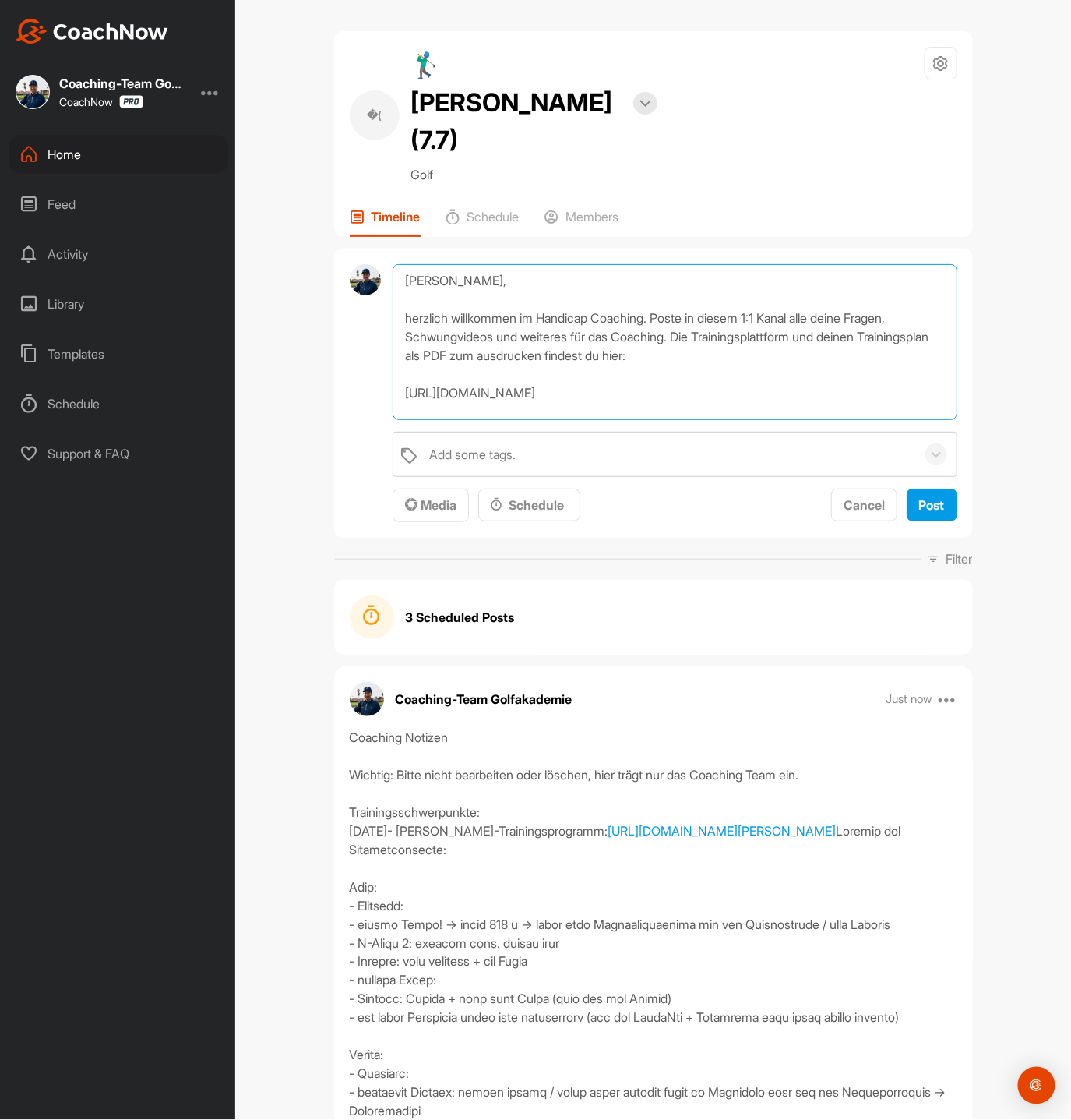
drag, startPoint x: 475, startPoint y: 244, endPoint x: 439, endPoint y: 245, distance: 36.0
click at [439, 264] on textarea "[PERSON_NAME], herzlich willkommen im Handicap Coaching. Poste in diesem 1:1 Ka…" at bounding box center [674, 342] width 564 height 156
type textarea "[PERSON_NAME], herzlich willkommen im Handicap Coaching. Poste in diesem 1:1 Ka…"
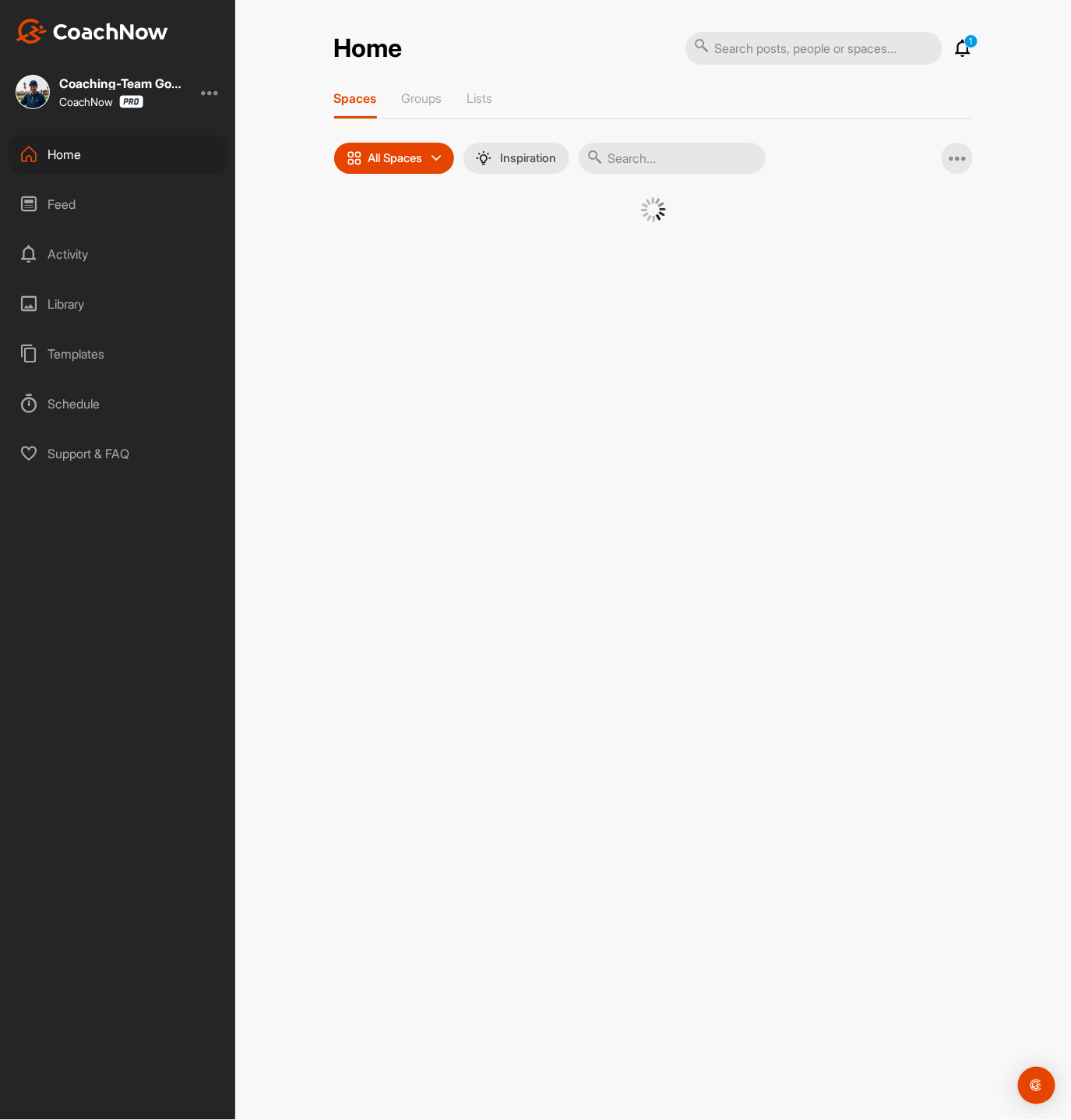
click at [655, 148] on input "text" at bounding box center [673, 158] width 187 height 32
type input "[PERSON_NAME]"
click at [528, 274] on span "�(" at bounding box center [508, 238] width 81 height 81
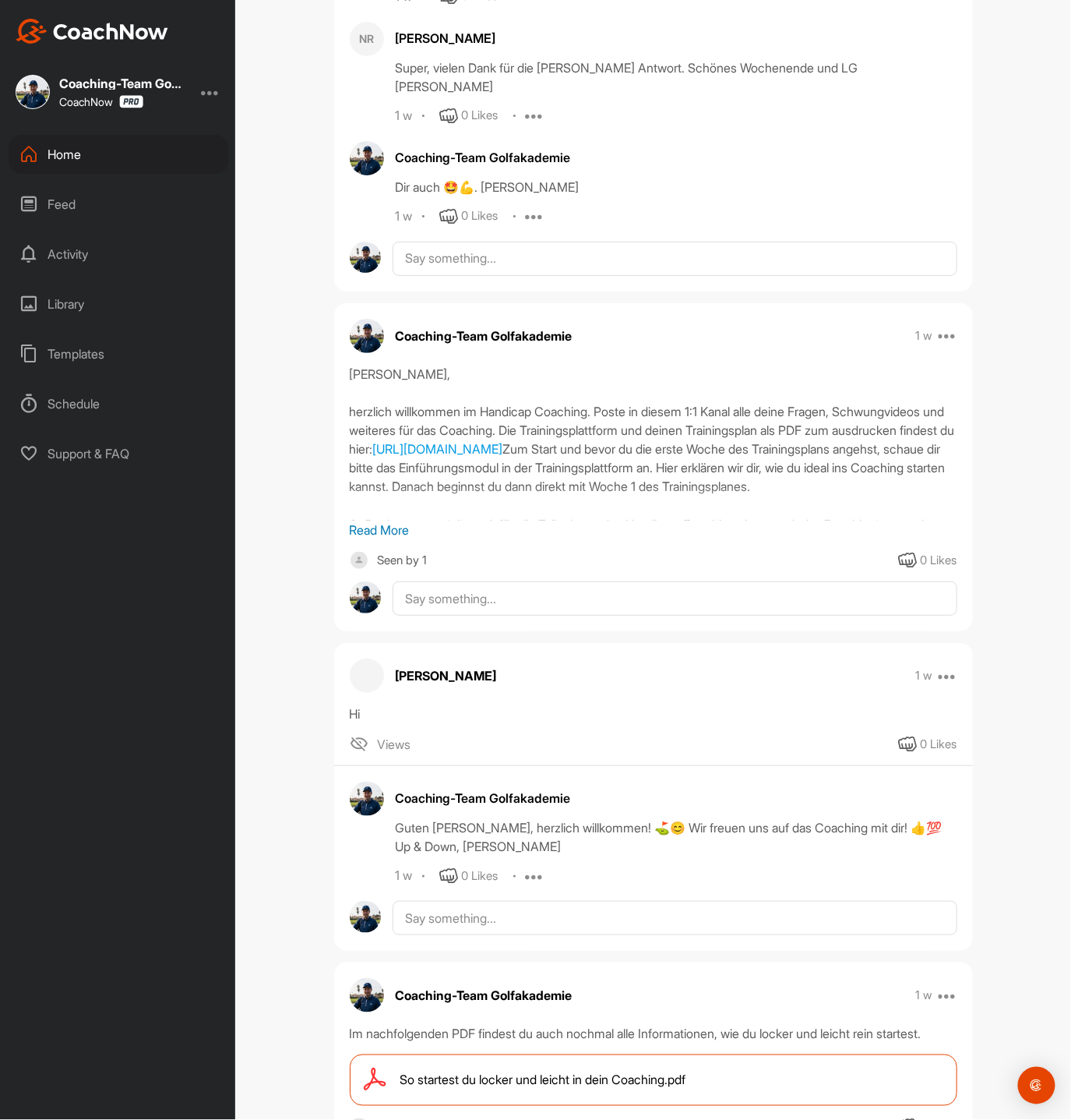
scroll to position [1816, 0]
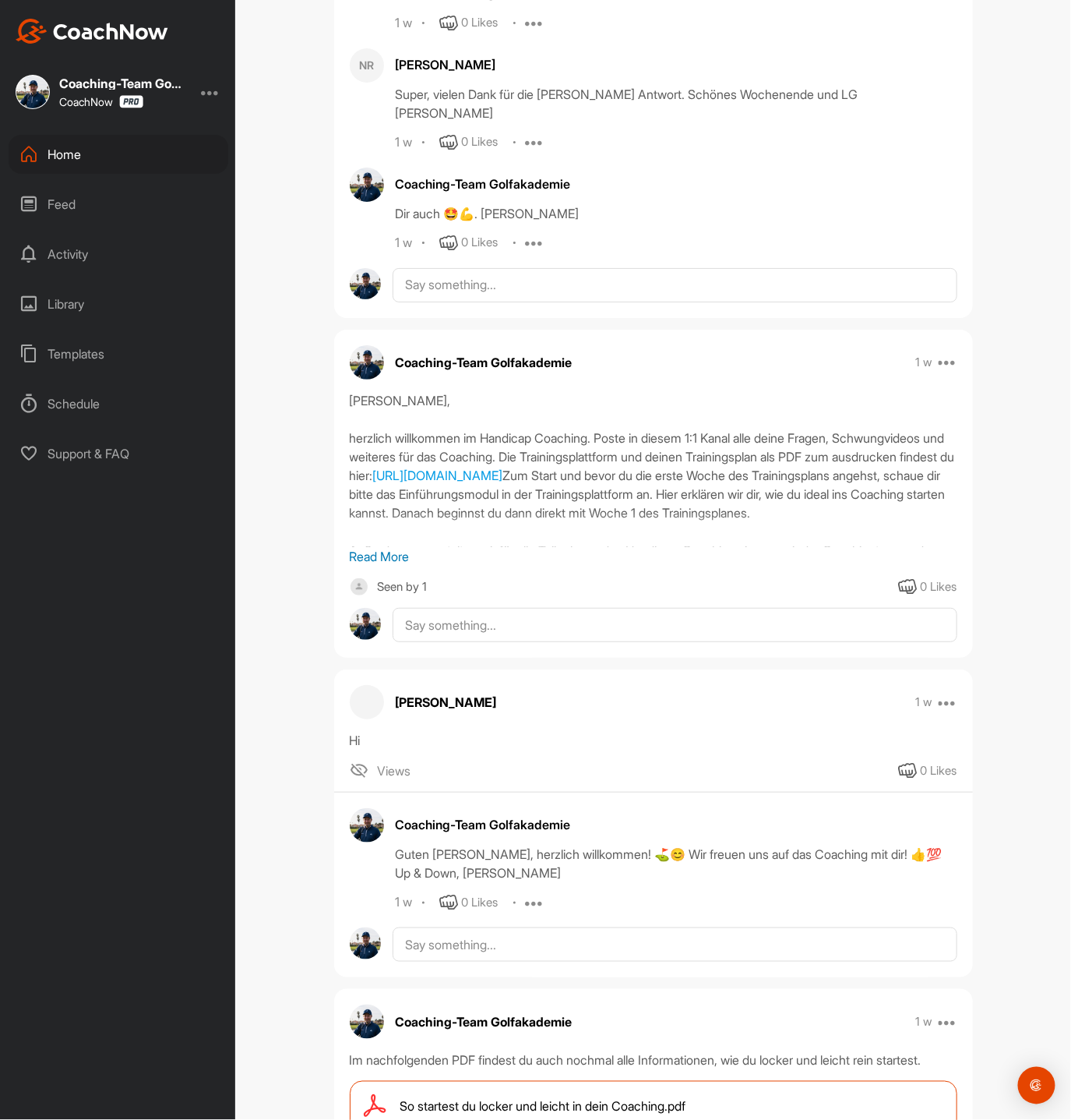
click at [395, 547] on p "Read More" at bounding box center [654, 556] width 608 height 19
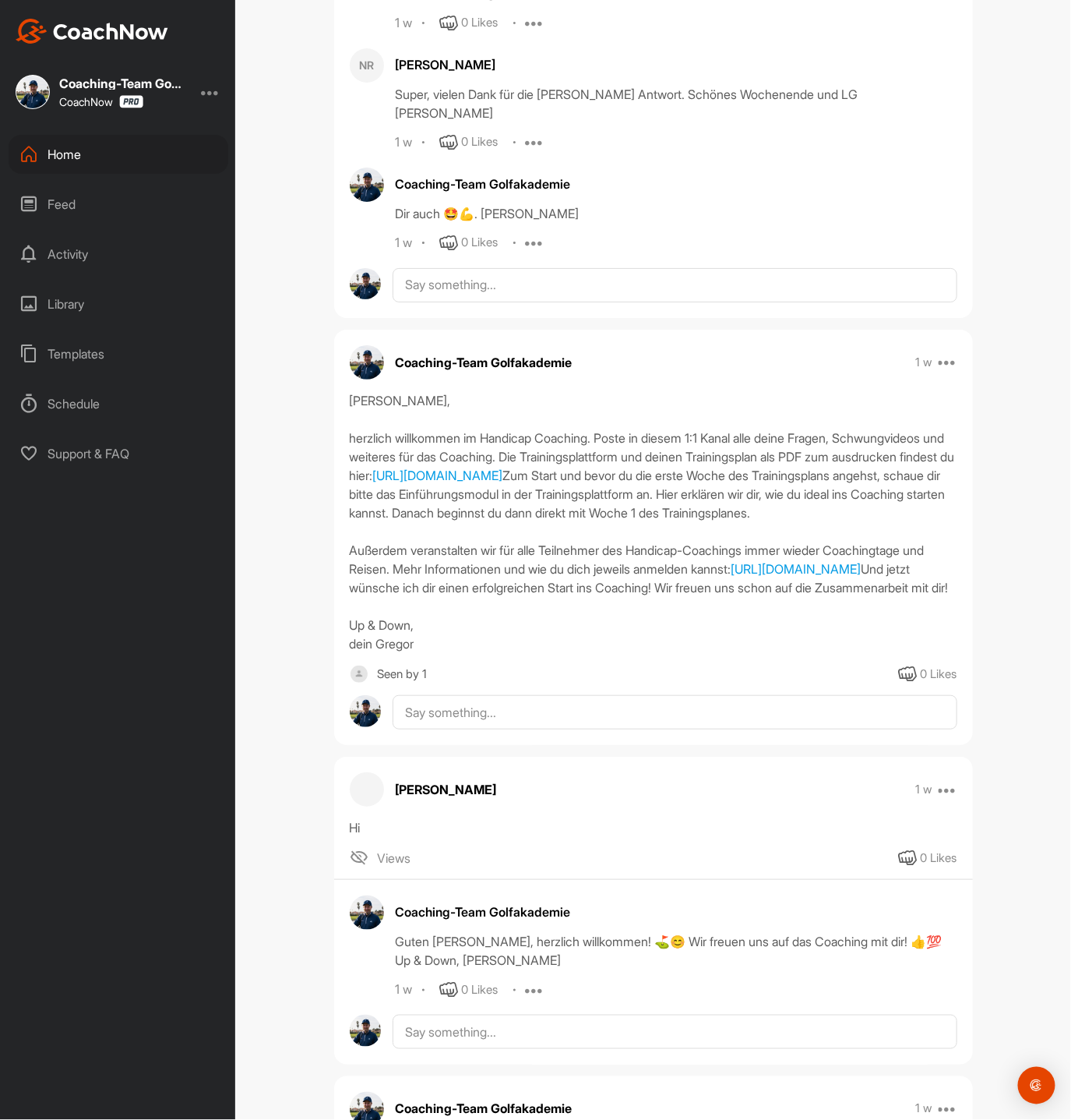
drag, startPoint x: 351, startPoint y: 382, endPoint x: 520, endPoint y: 752, distance: 406.8
click at [520, 653] on div "Hallo Nicole, herzlich willkommen im Handicap Coaching. Poste in diesem 1:1 Kan…" at bounding box center [654, 521] width 608 height 261
copy div "Hallo Nicole, herzlich willkommen im Handicap Coaching. Poste in diesem 1:1 Kan…"
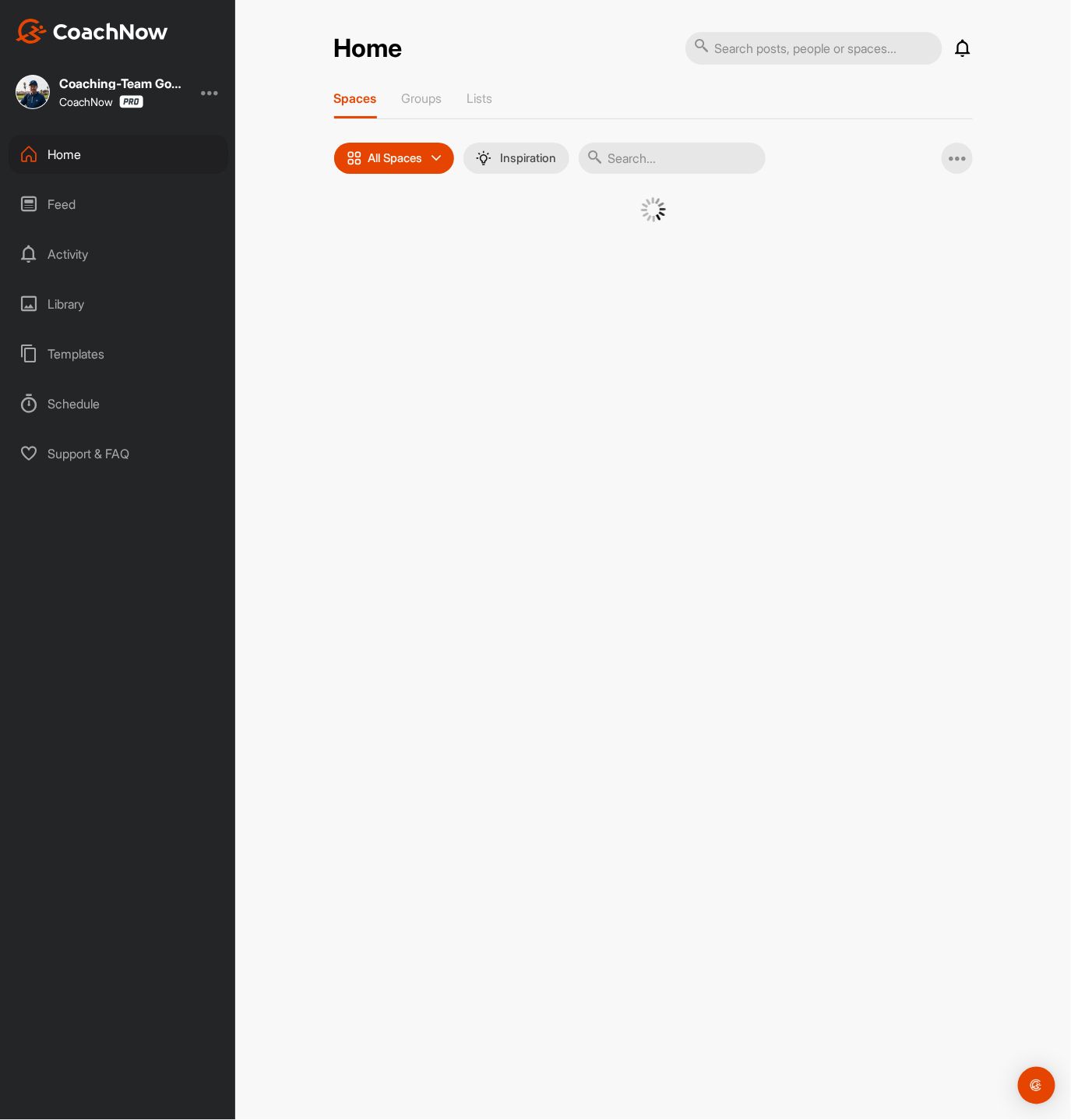
click at [645, 158] on input "text" at bounding box center [673, 158] width 187 height 32
type input "betge"
click at [491, 295] on p "🏌‍♂ [PERSON_NAME] (10)" at bounding box center [509, 302] width 94 height 18
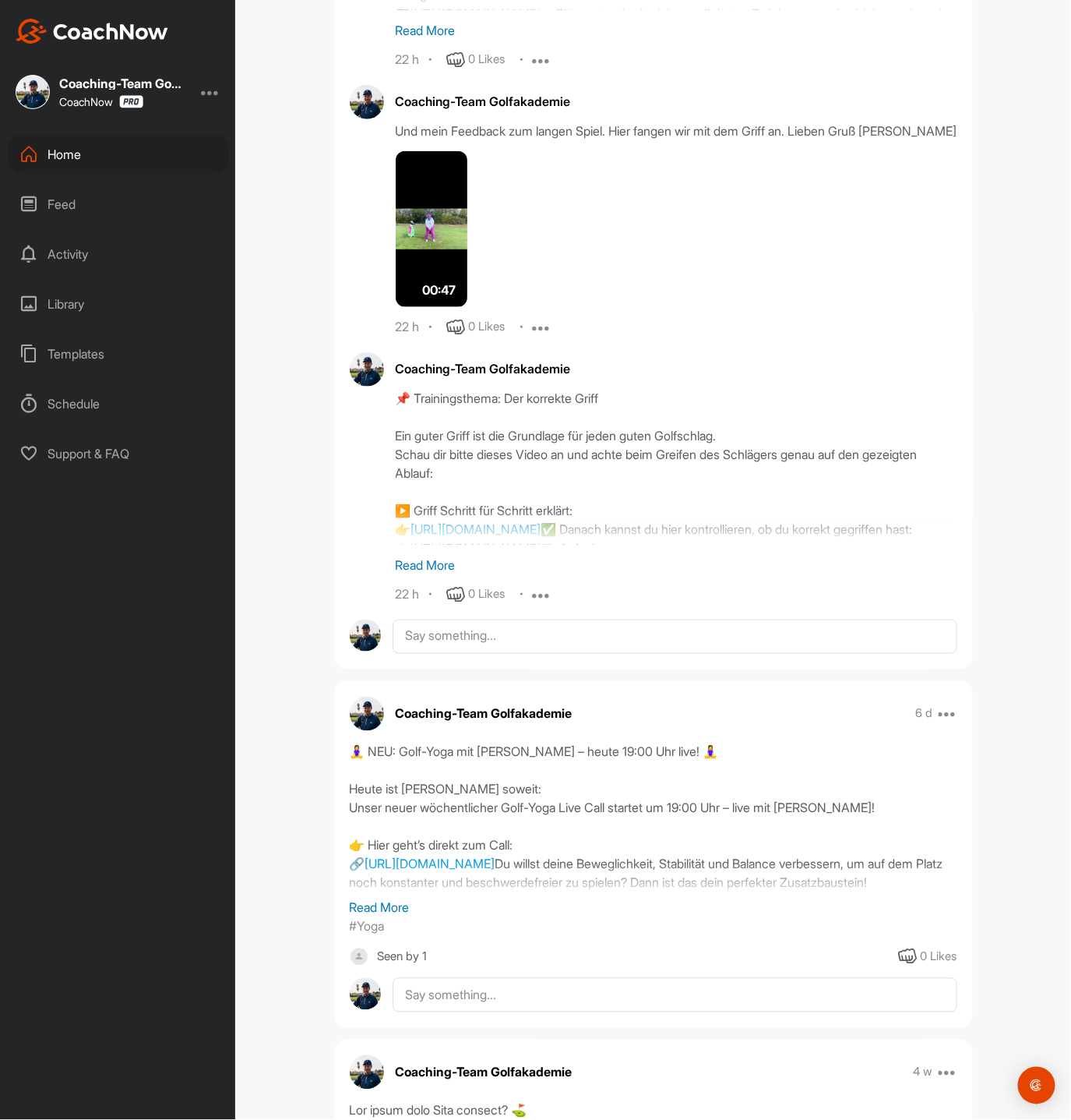
scroll to position [1666, 0]
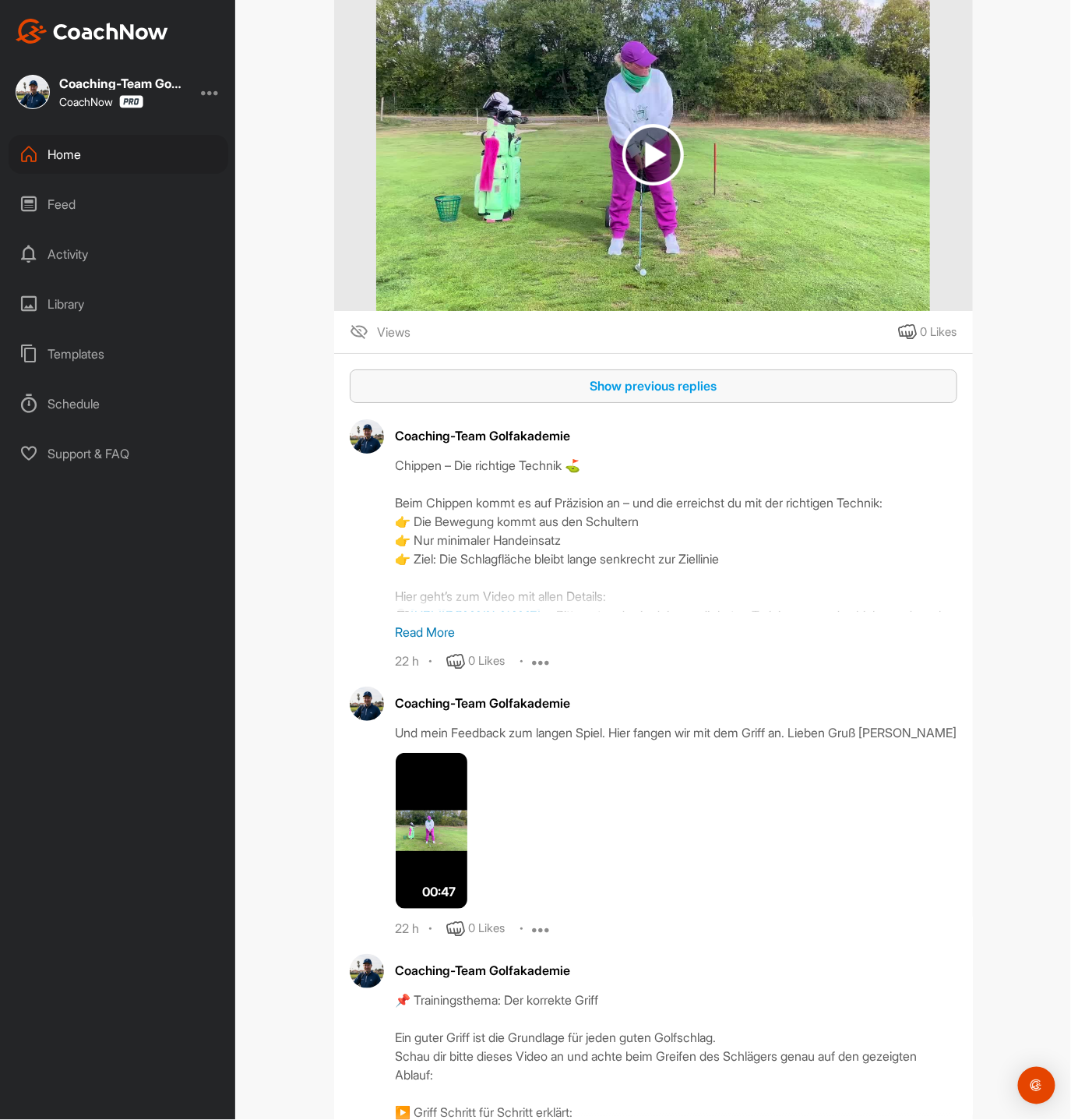
click at [622, 376] on div "Show previous replies" at bounding box center [654, 386] width 583 height 19
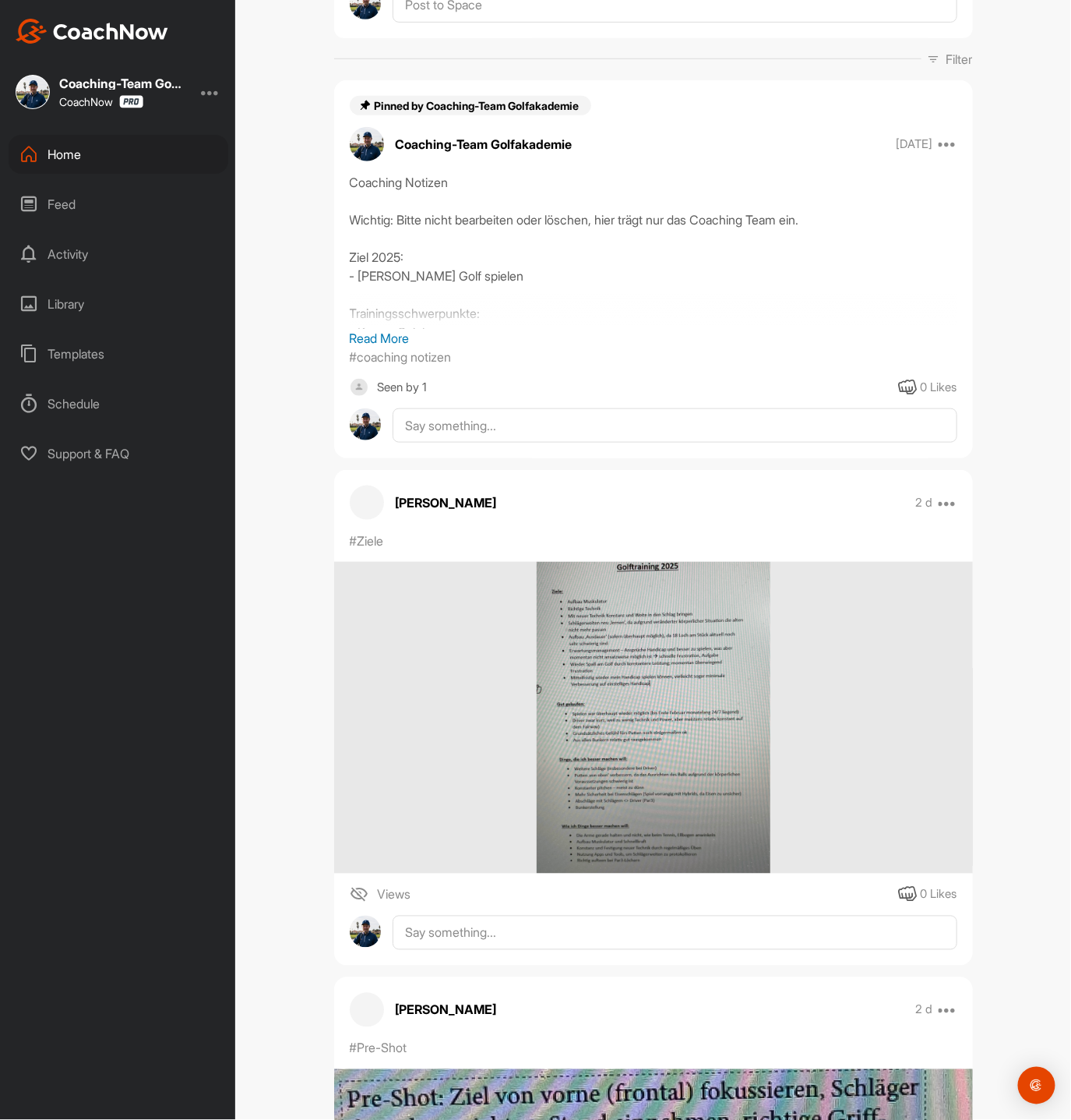
scroll to position [0, 0]
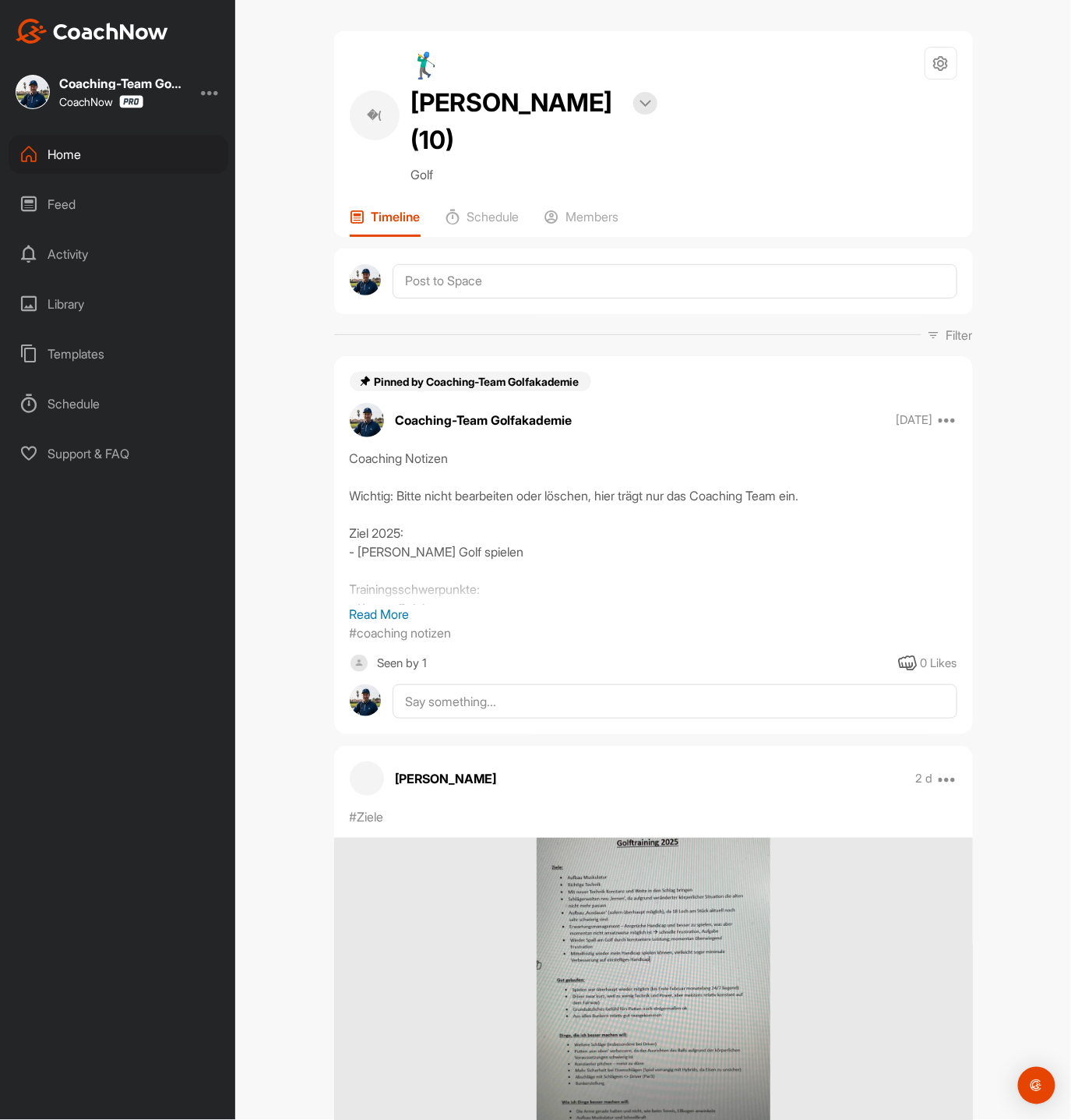
click at [95, 158] on div "Home" at bounding box center [118, 154] width 220 height 39
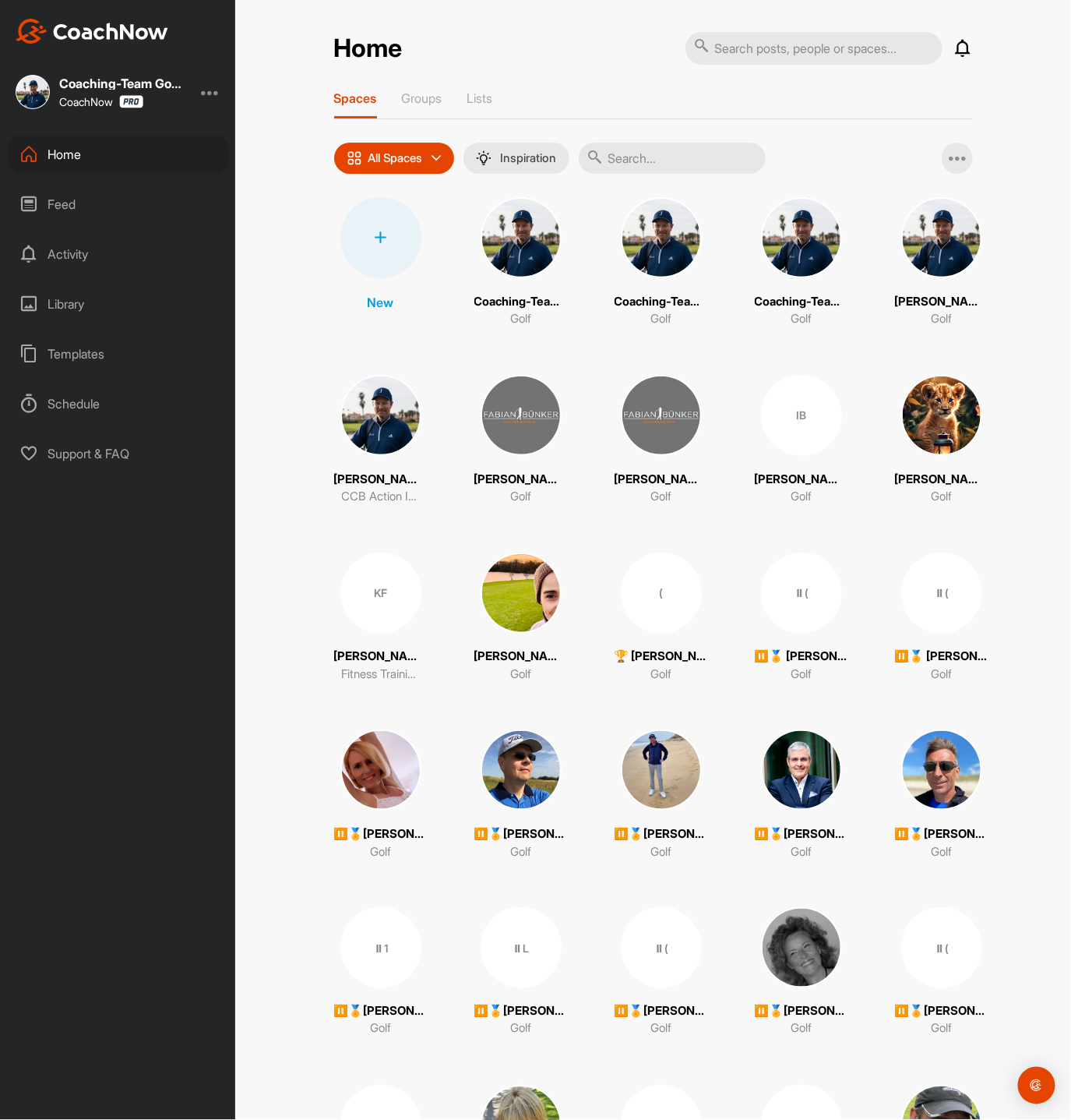
click at [529, 605] on img at bounding box center [521, 593] width 81 height 81
